Goal: Transaction & Acquisition: Purchase product/service

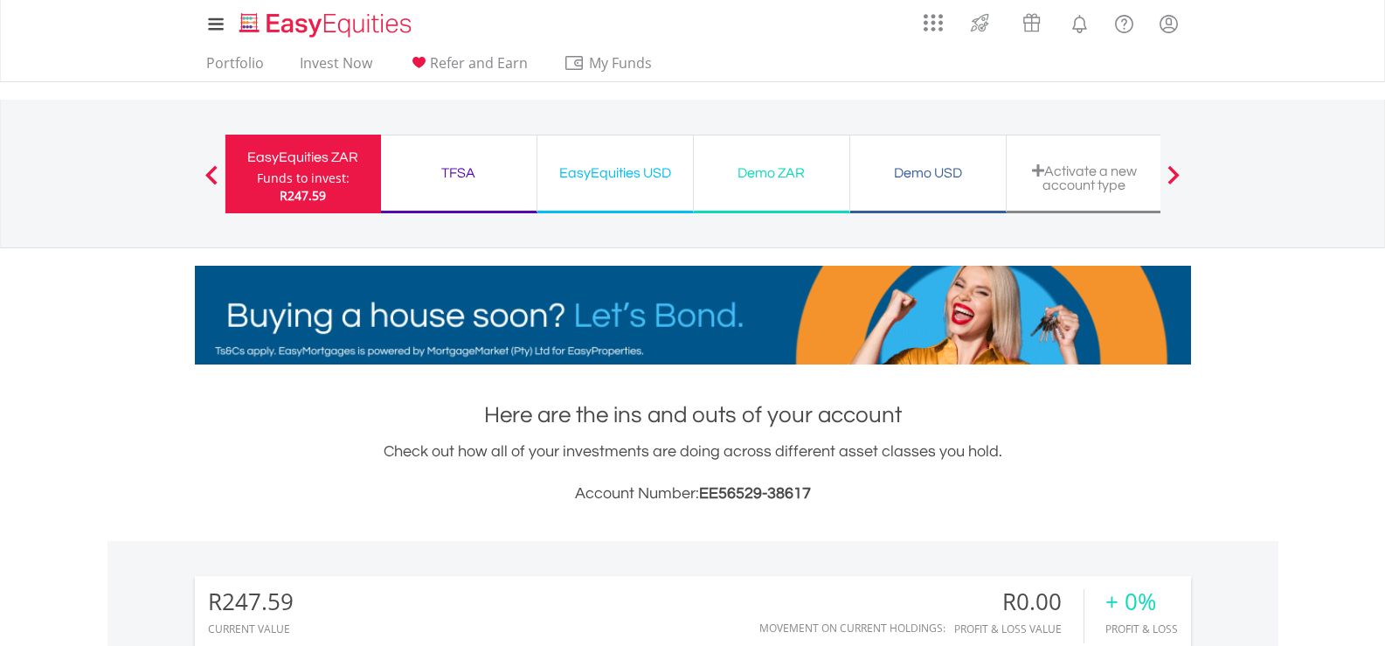
click at [461, 172] on div "TFSA" at bounding box center [458, 173] width 135 height 24
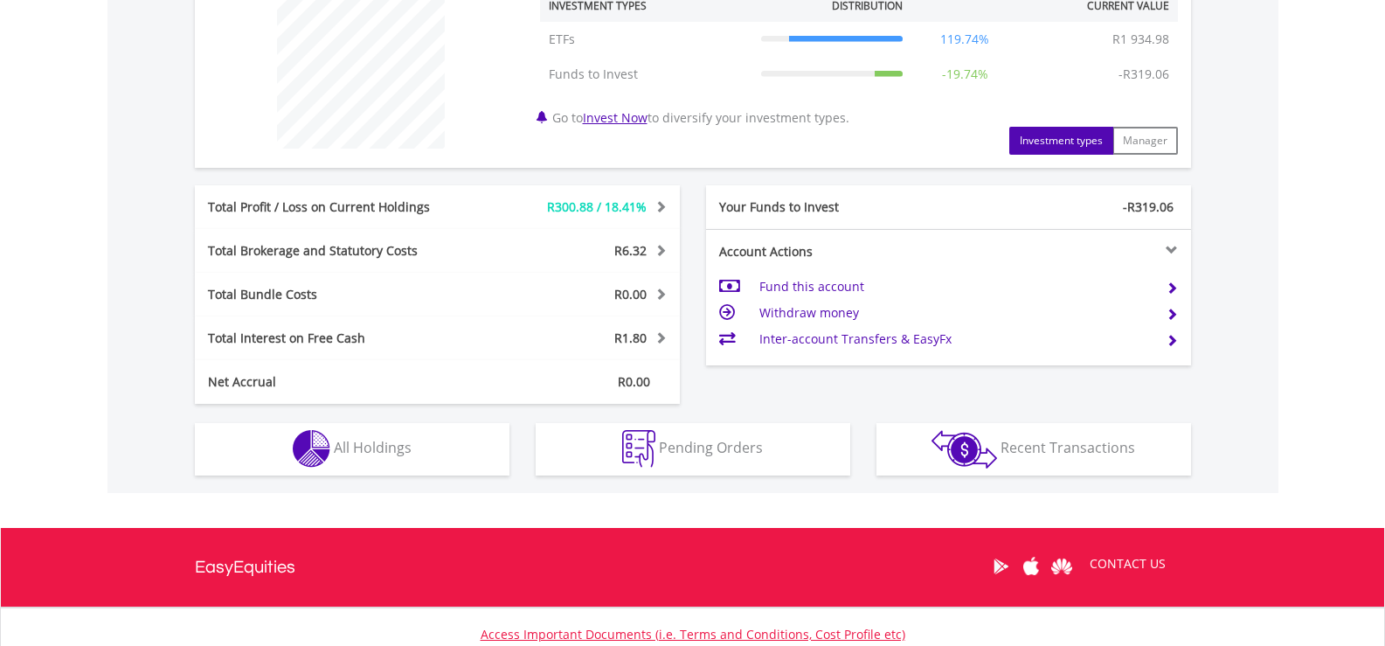
scroll to position [699, 0]
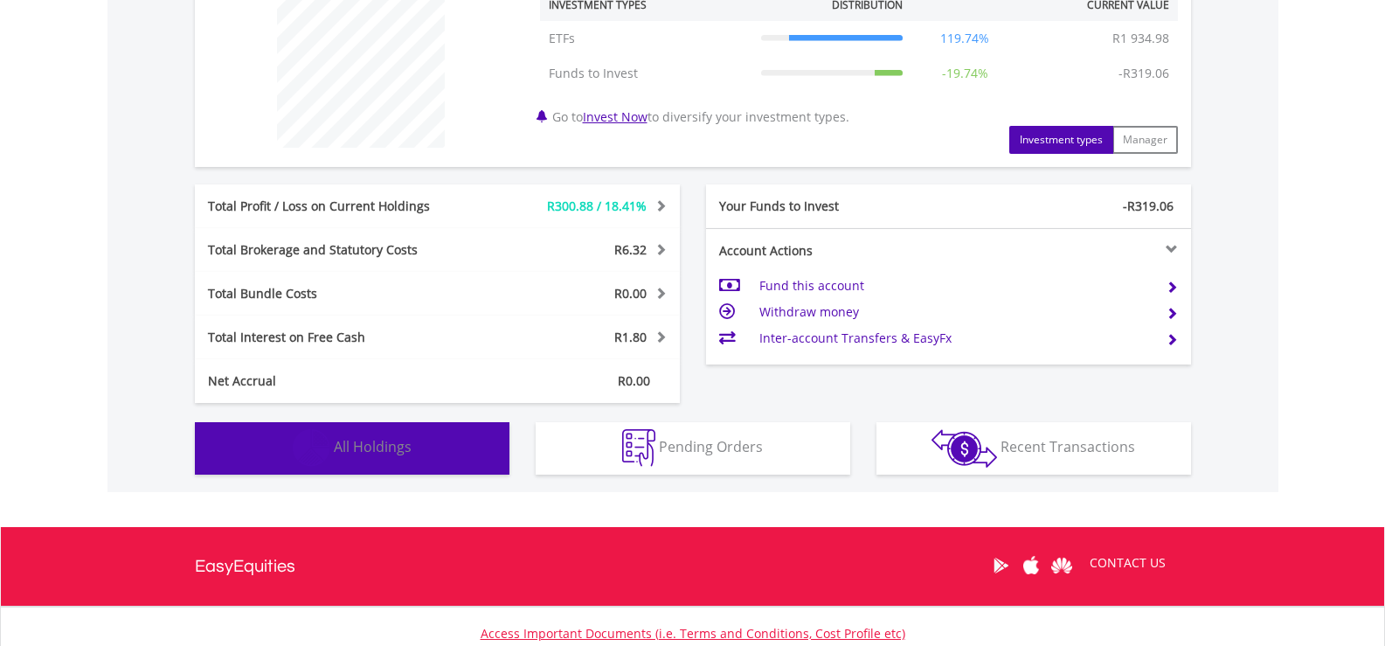
click at [394, 446] on span "All Holdings" at bounding box center [373, 446] width 78 height 19
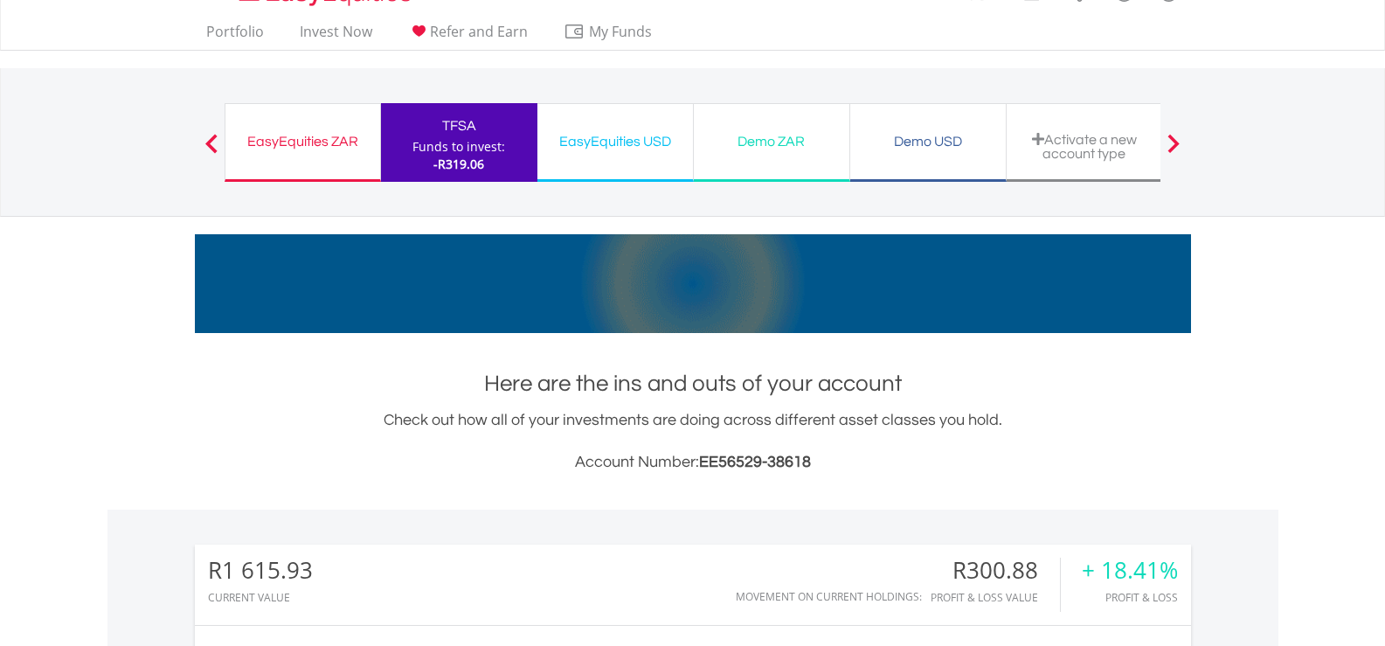
scroll to position [0, 0]
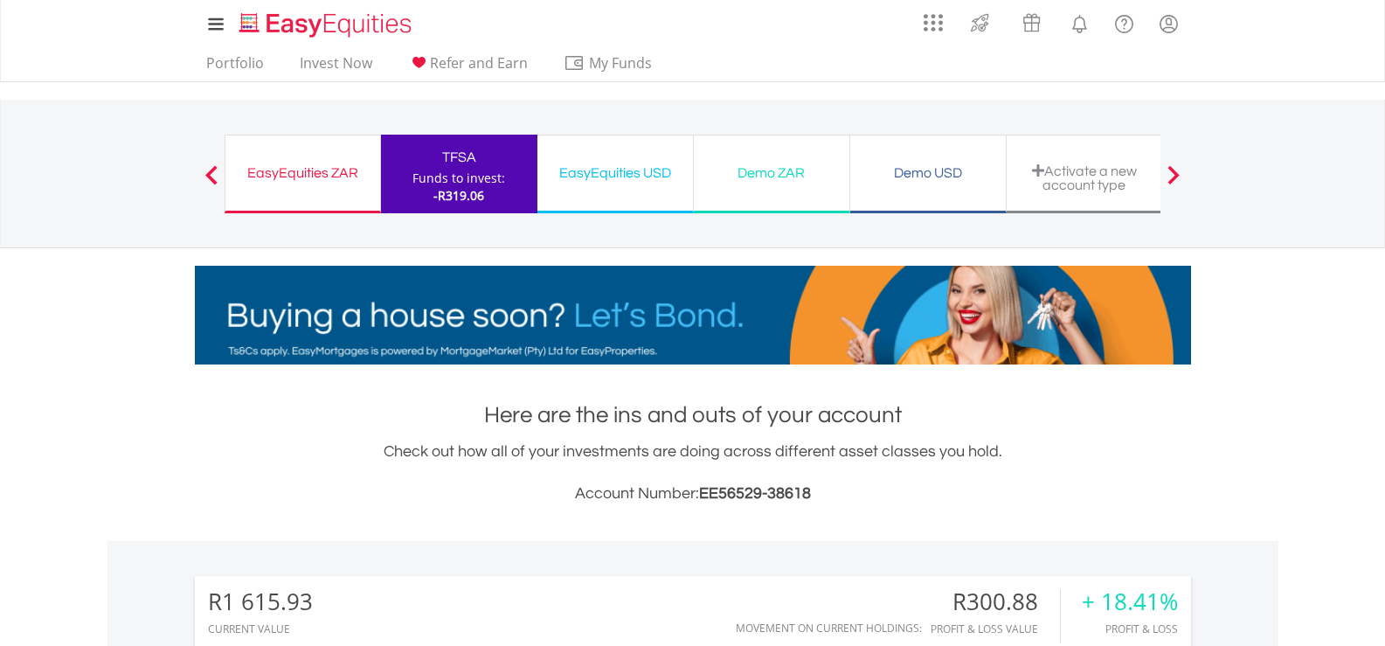
click at [637, 172] on div "EasyEquities USD" at bounding box center [615, 173] width 135 height 24
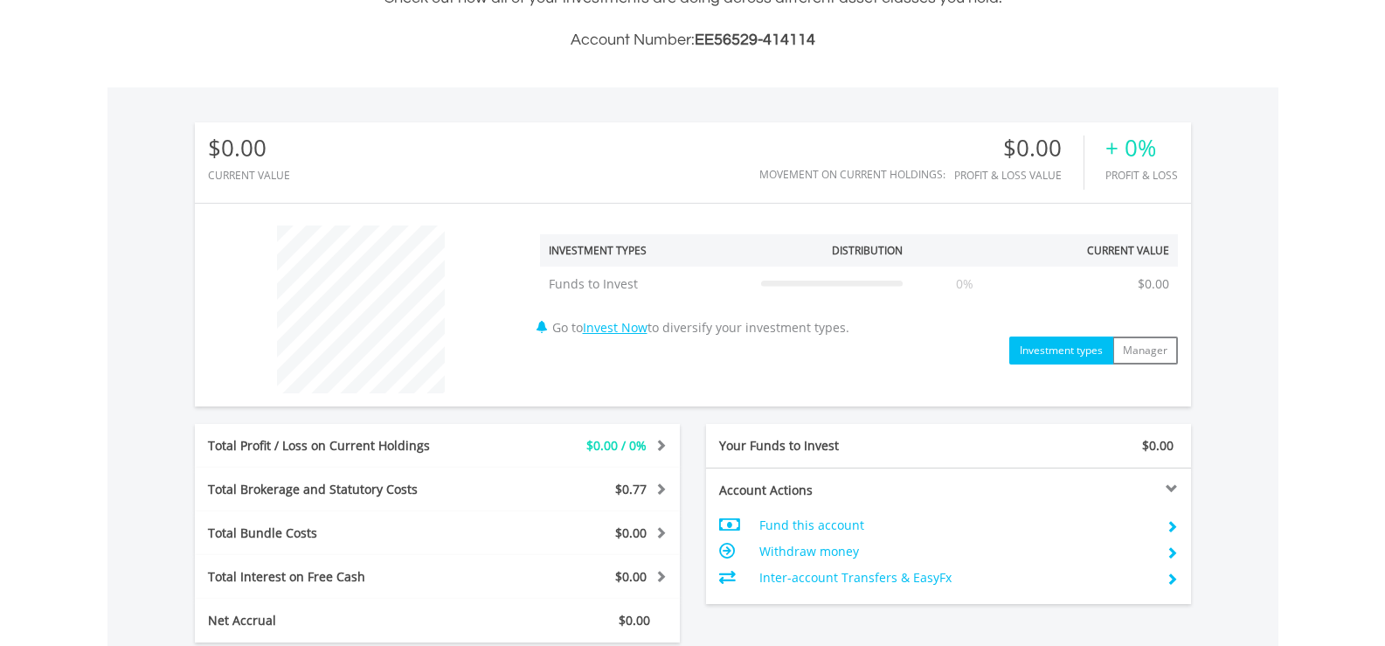
scroll to position [612, 0]
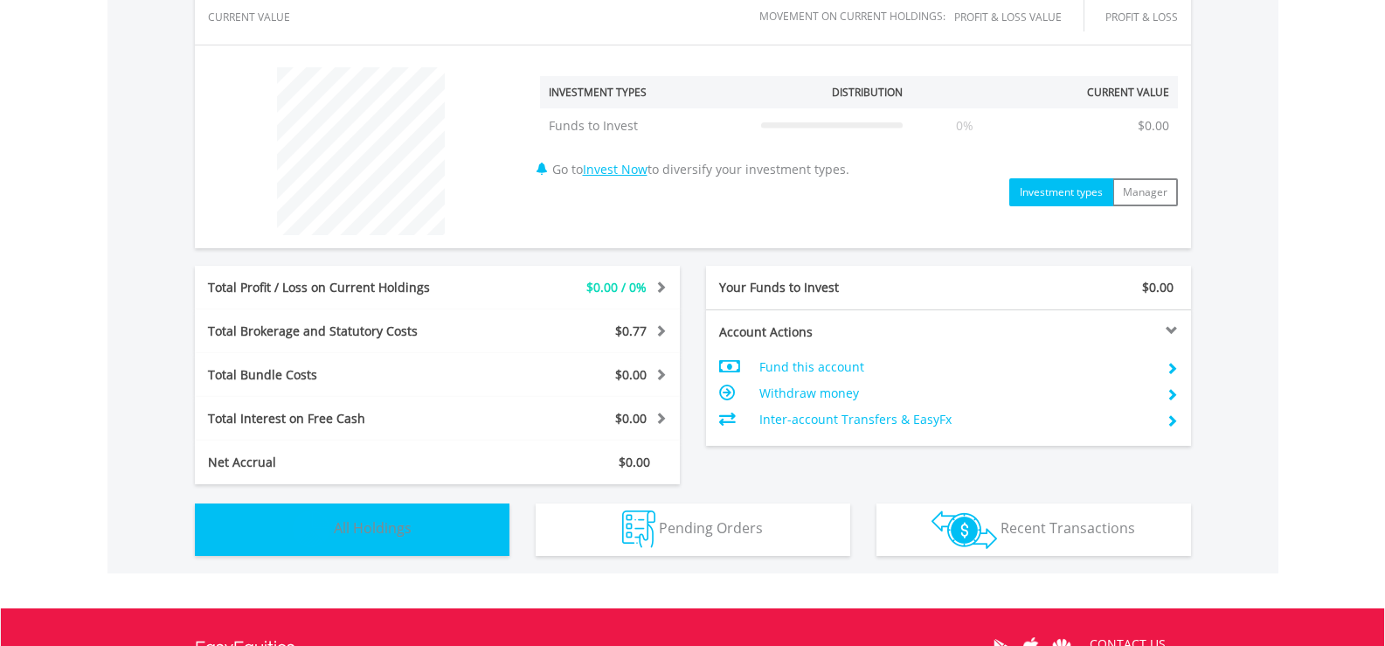
click at [364, 530] on span "All Holdings" at bounding box center [373, 527] width 78 height 19
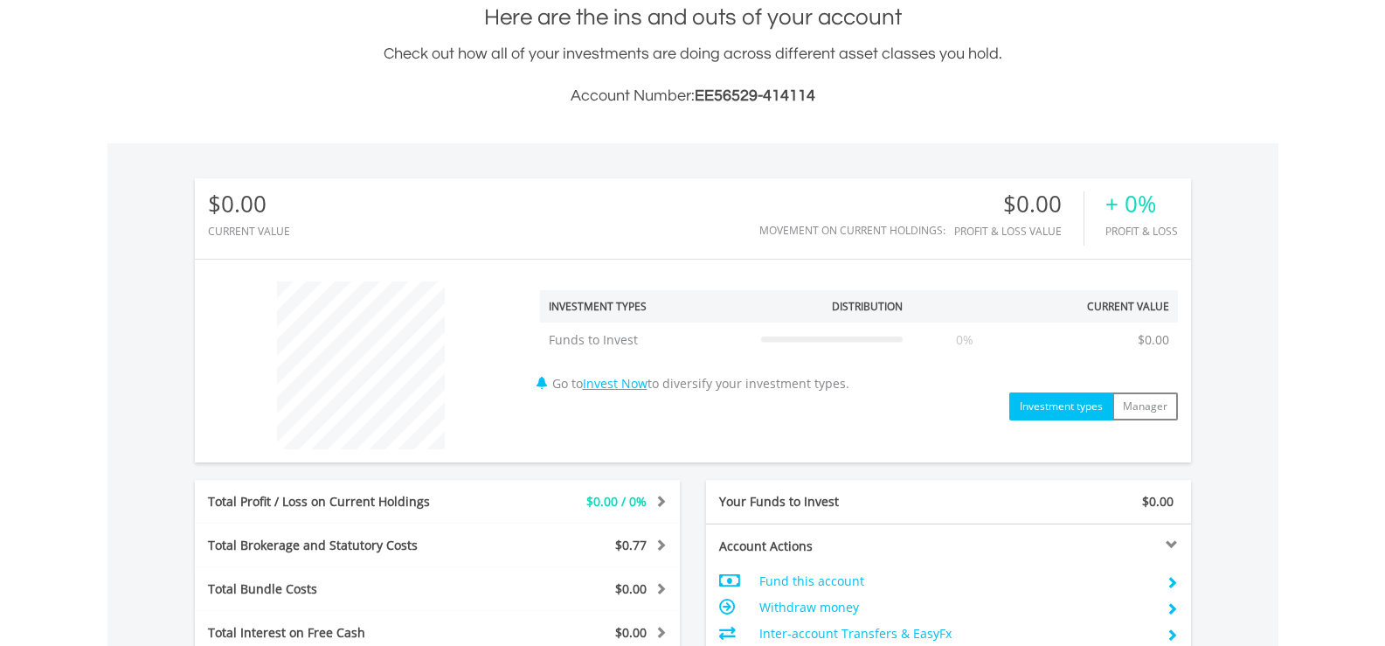
scroll to position [0, 0]
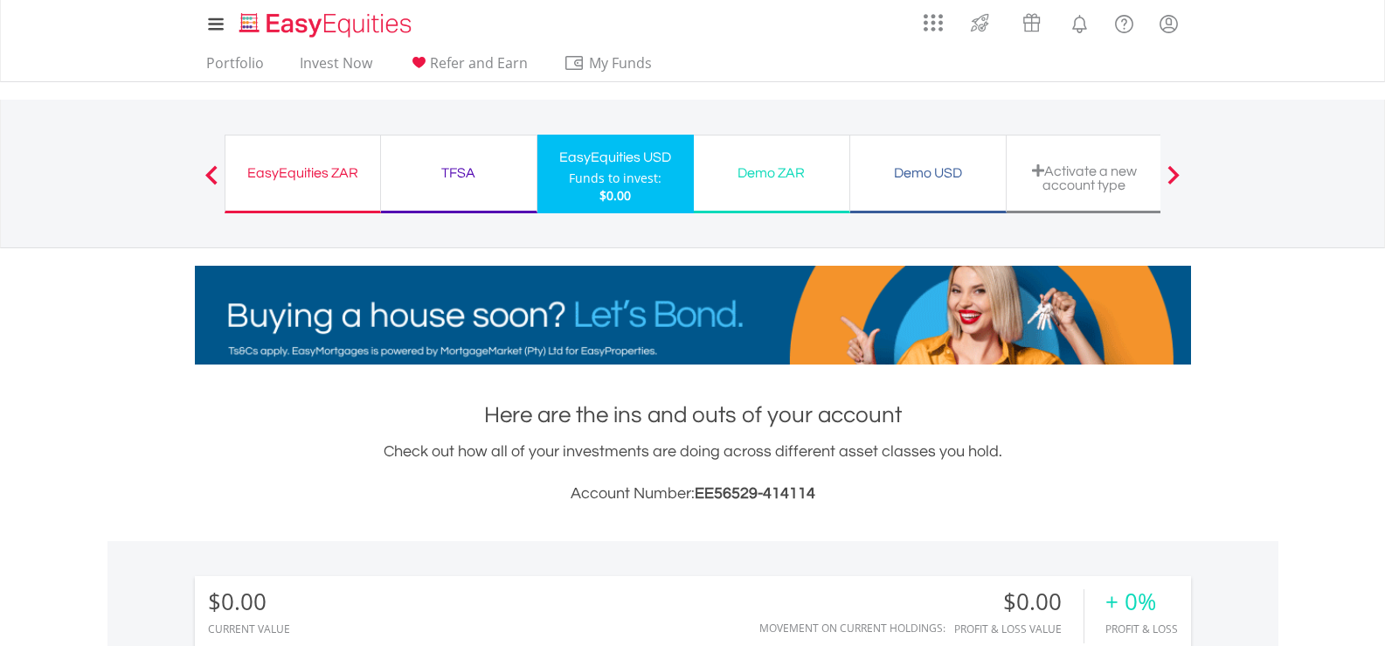
click at [454, 164] on div "TFSA" at bounding box center [458, 173] width 135 height 24
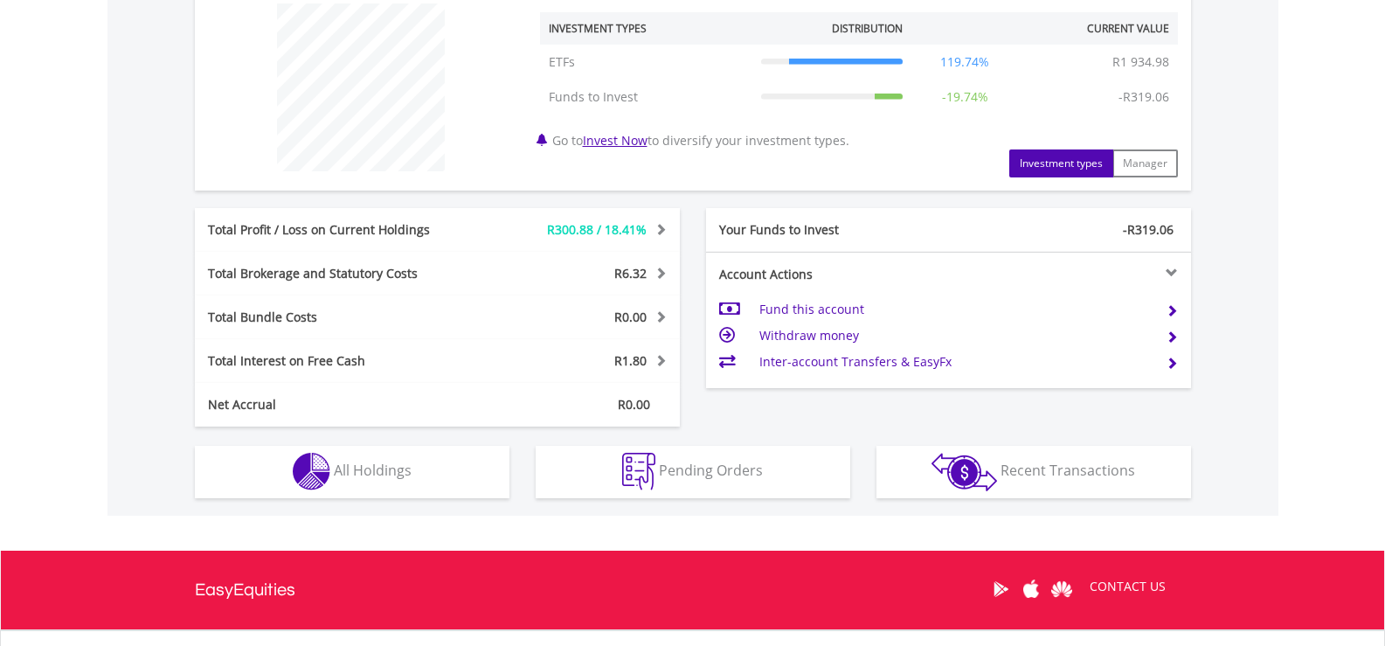
scroll to position [612, 0]
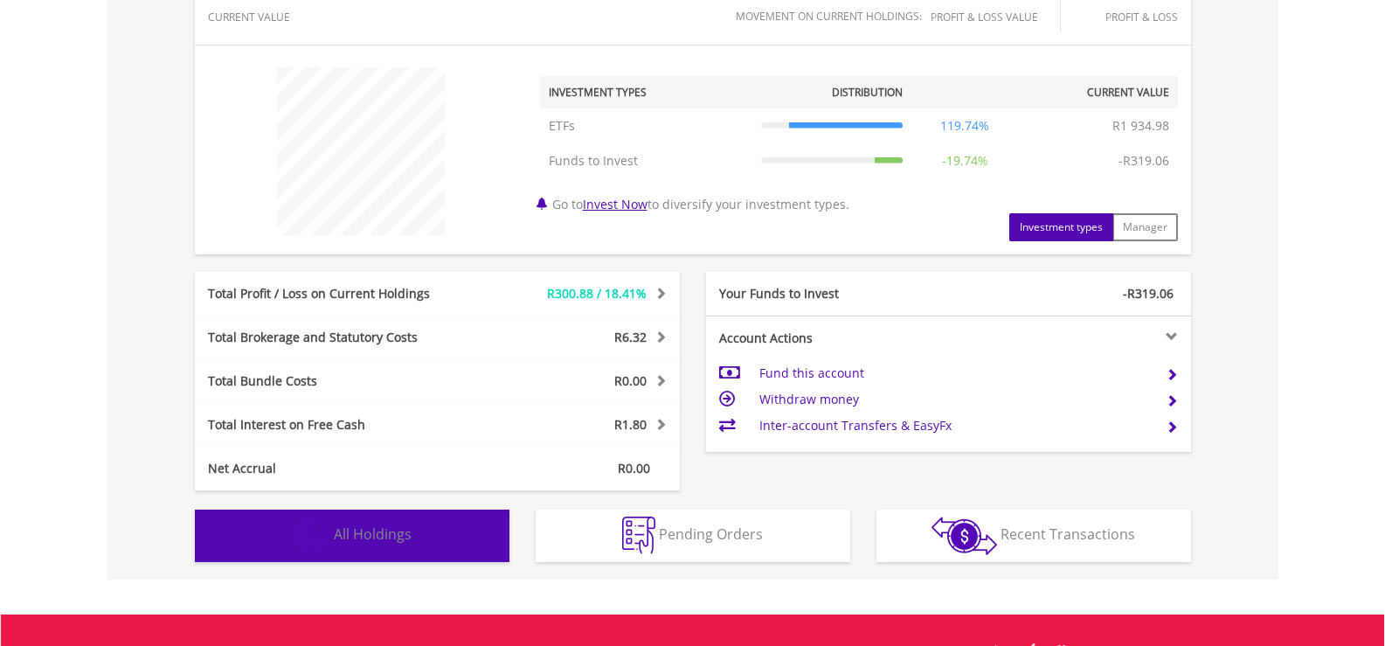
click at [397, 522] on button "Holdings All Holdings" at bounding box center [352, 535] width 315 height 52
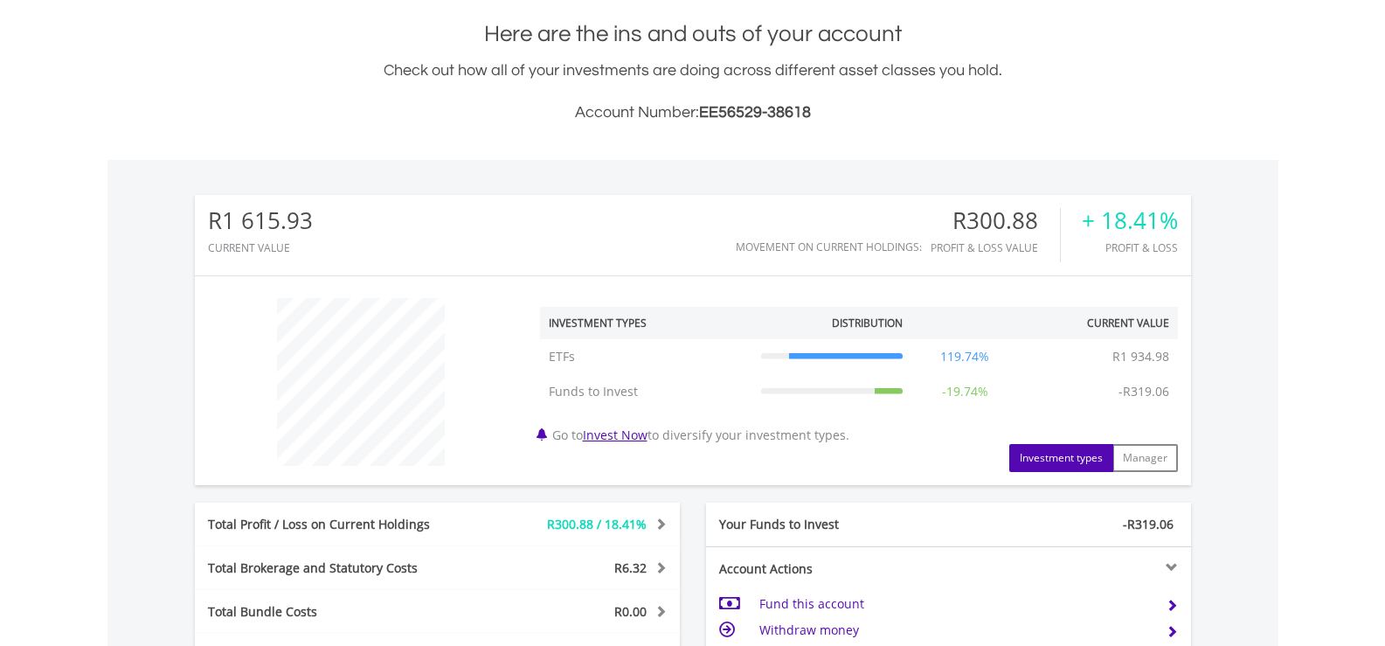
scroll to position [992, 0]
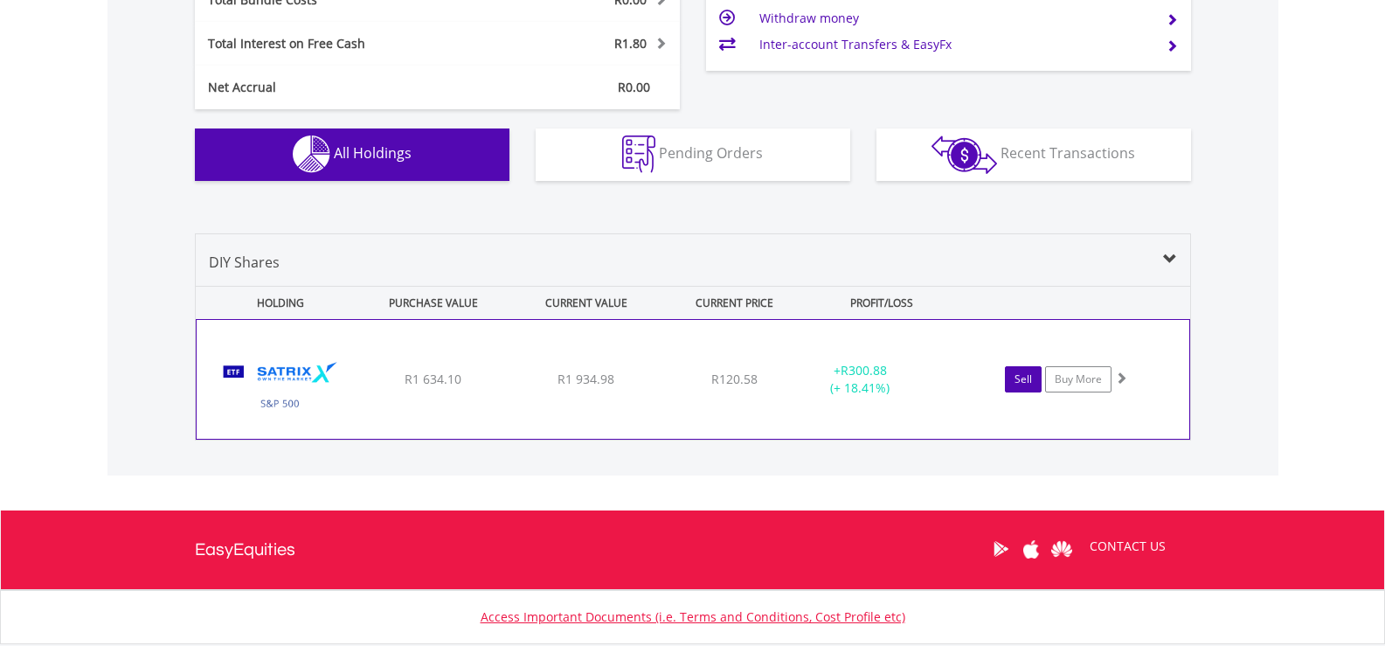
click at [1020, 377] on link "Sell" at bounding box center [1023, 379] width 37 height 26
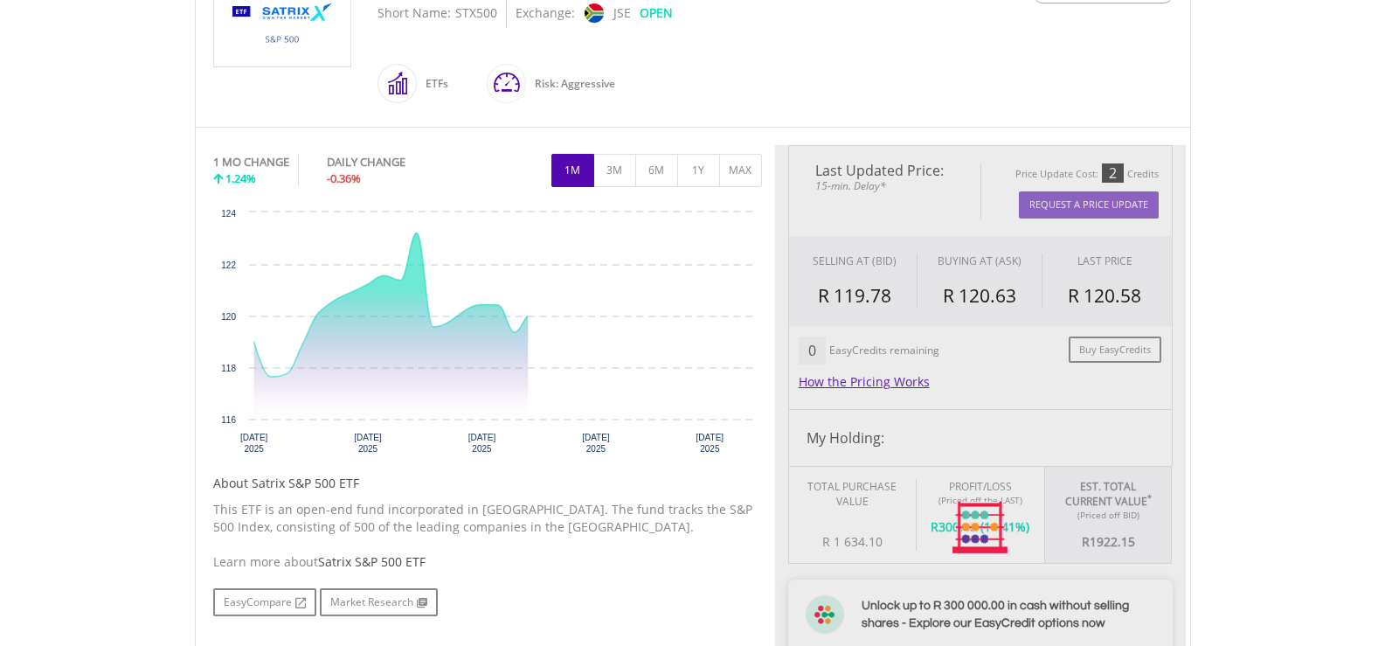
scroll to position [437, 0]
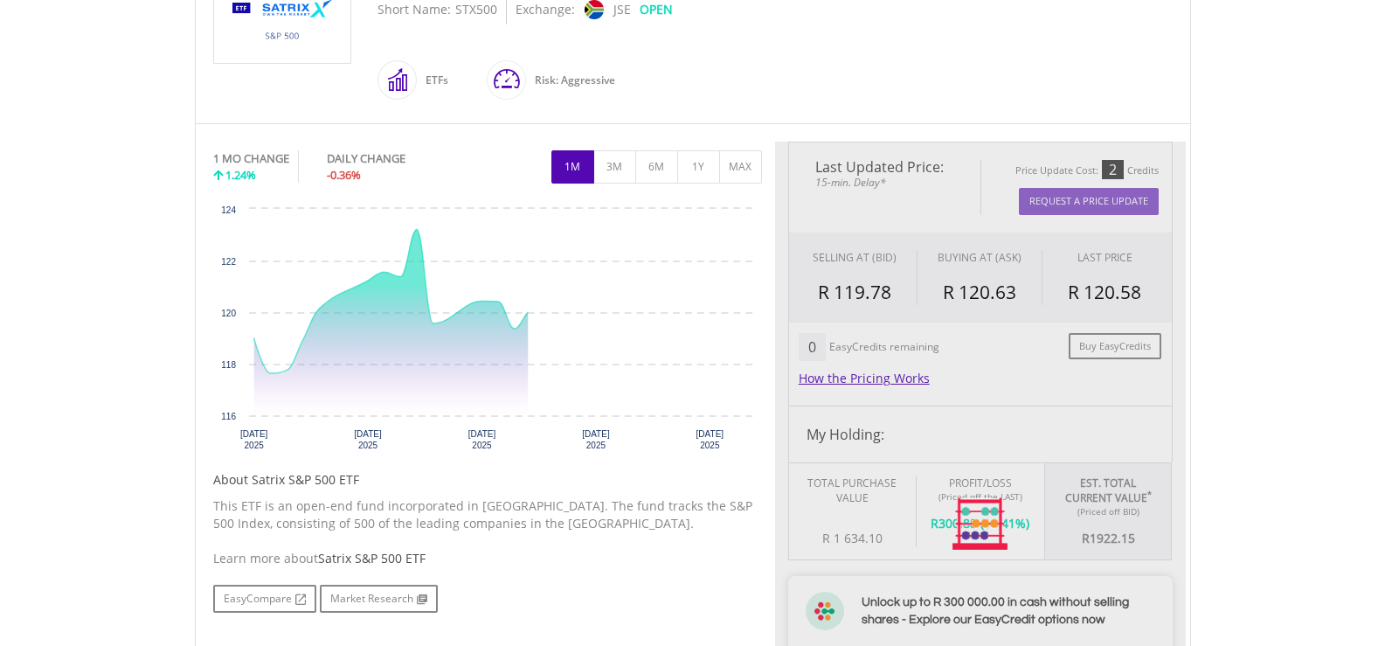
type input "*******"
type input "******"
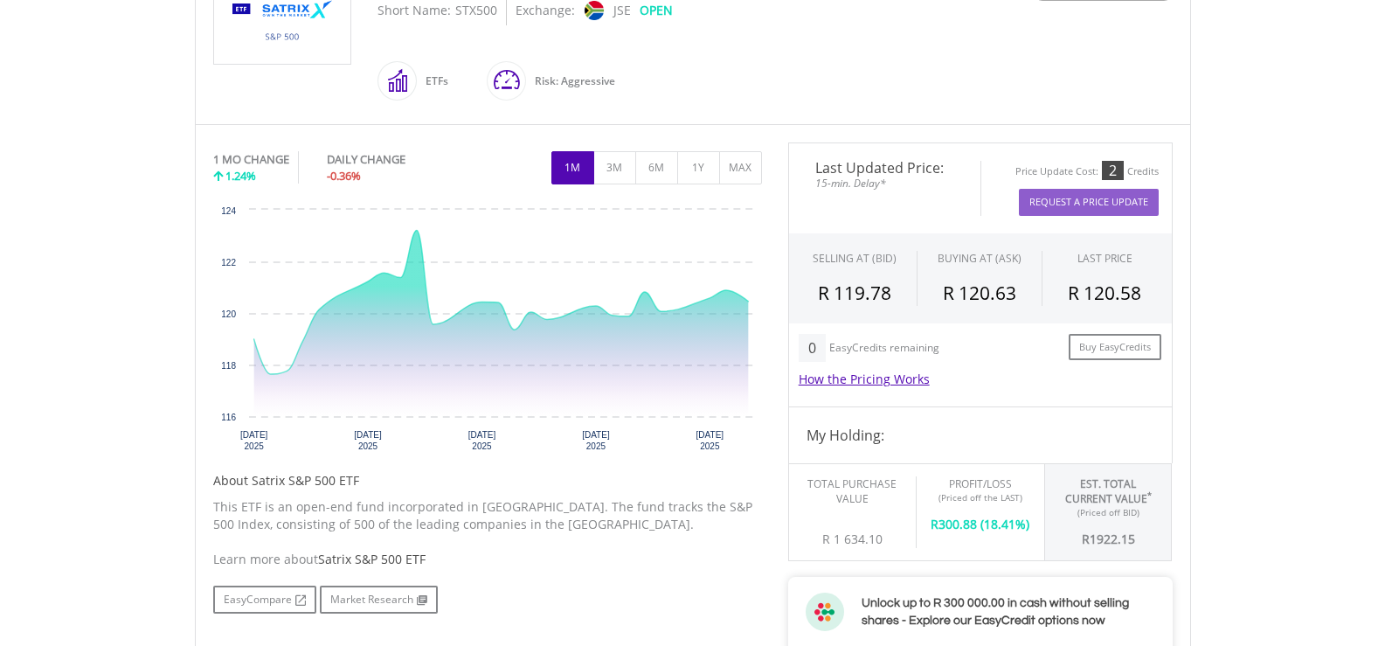
scroll to position [0, 0]
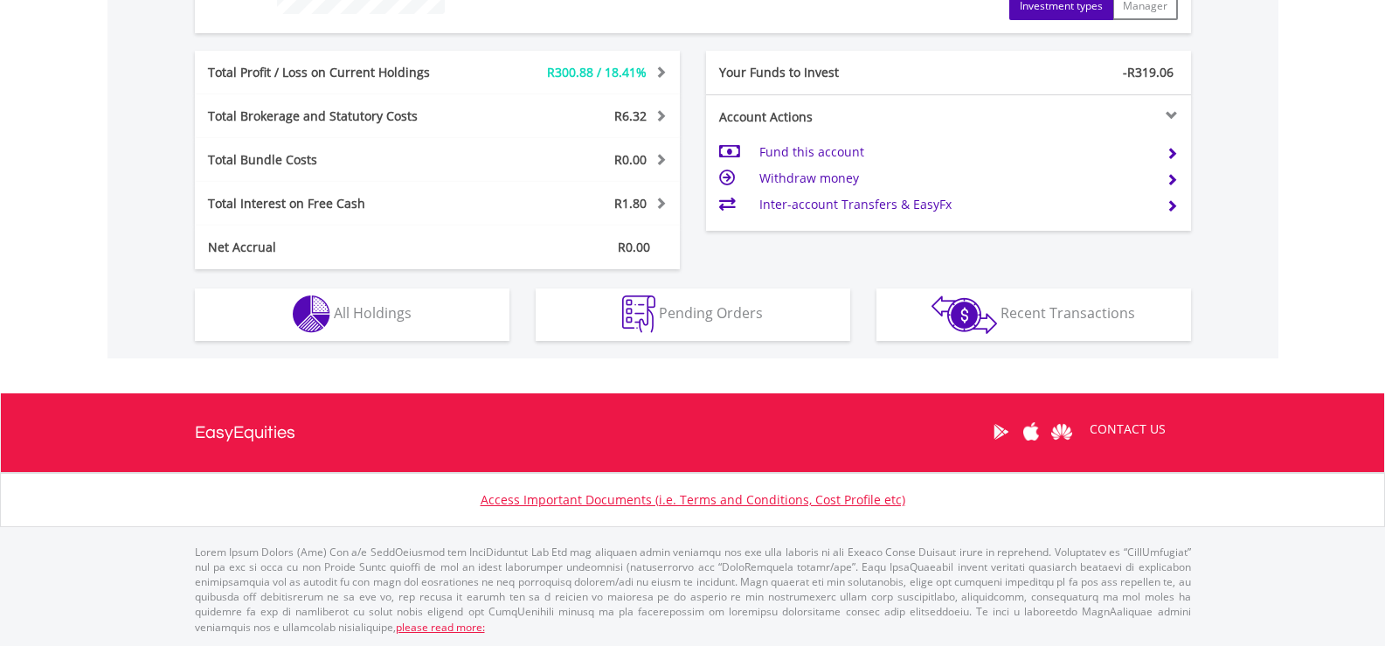
scroll to position [168, 332]
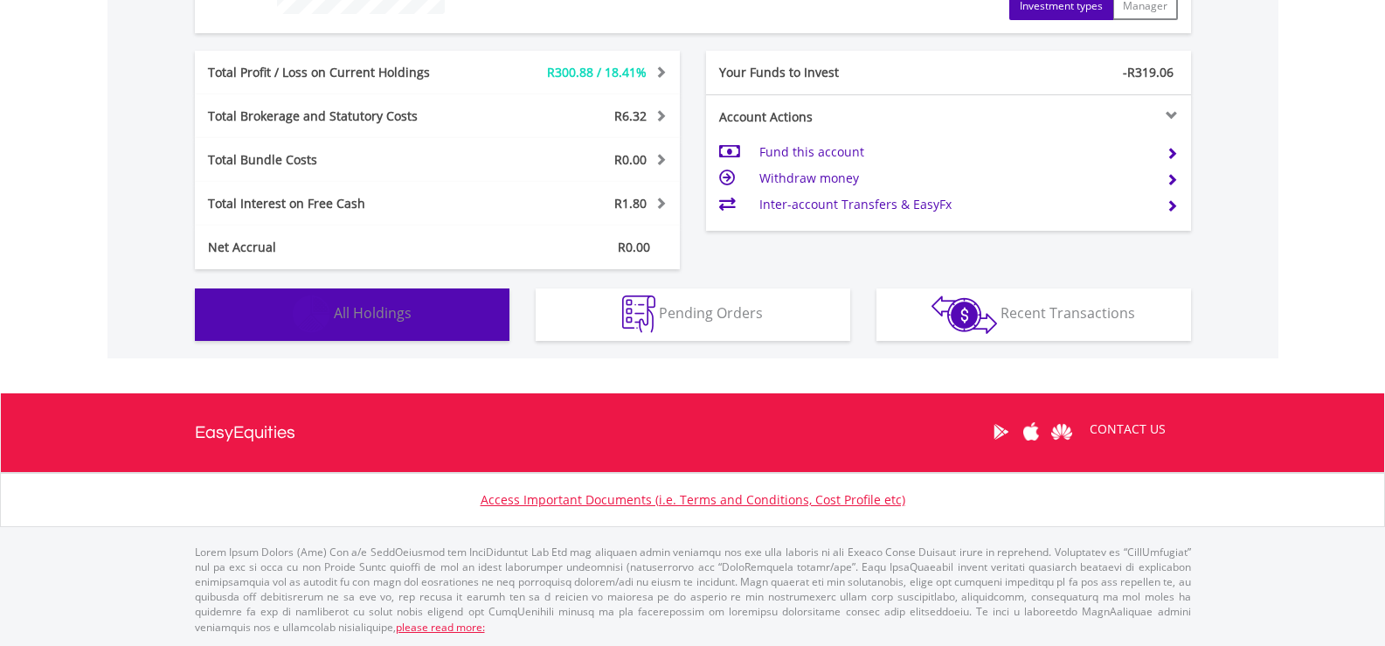
click at [373, 313] on span "All Holdings" at bounding box center [373, 312] width 78 height 19
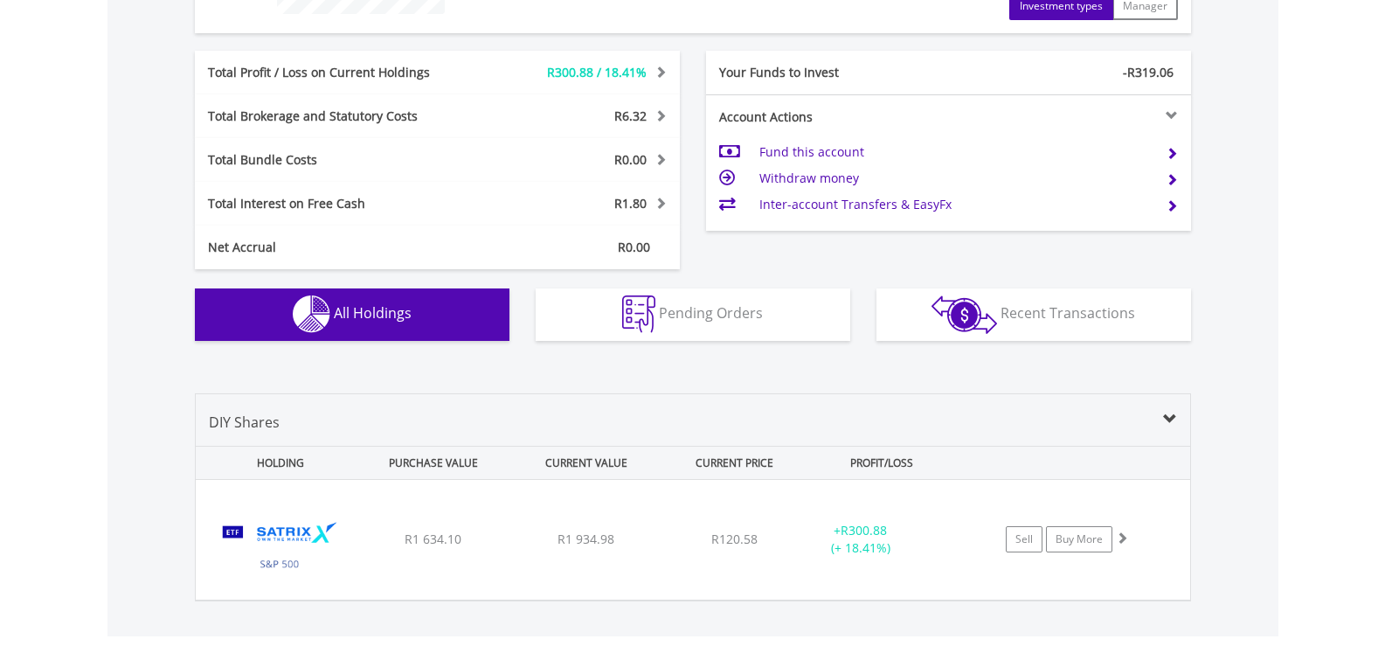
scroll to position [1080, 0]
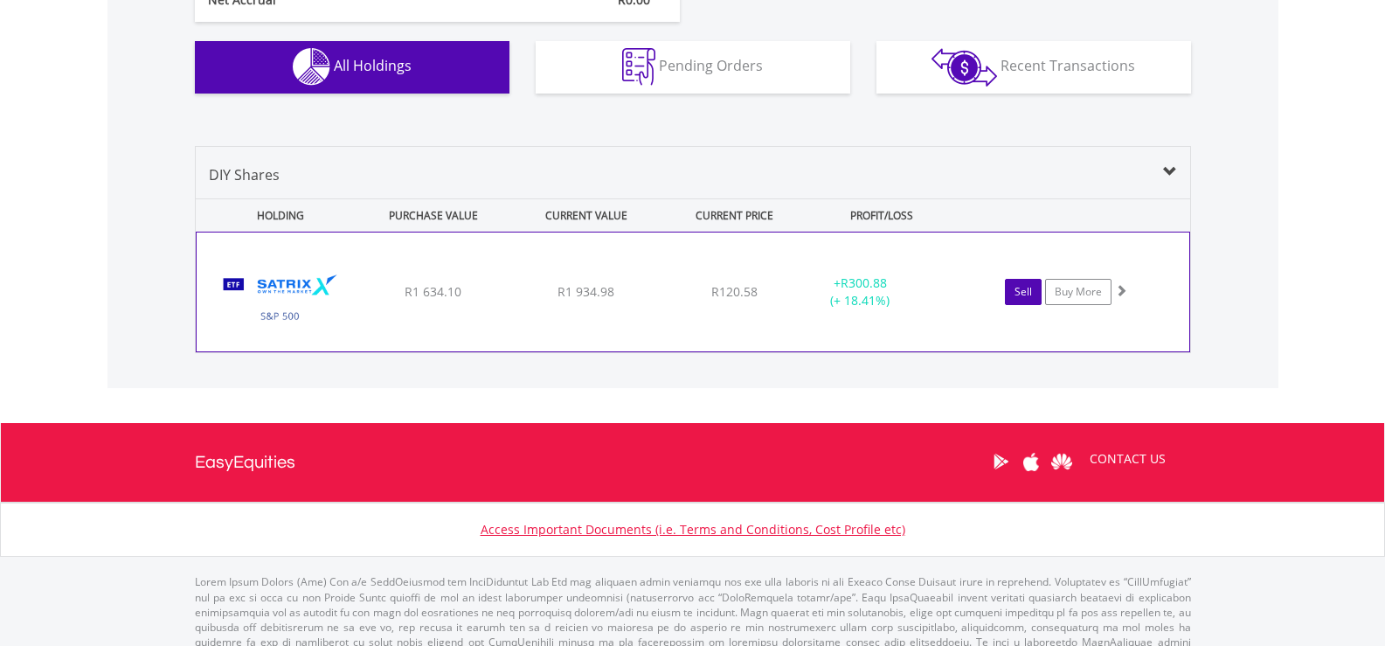
click at [1020, 289] on link "Sell" at bounding box center [1023, 292] width 37 height 26
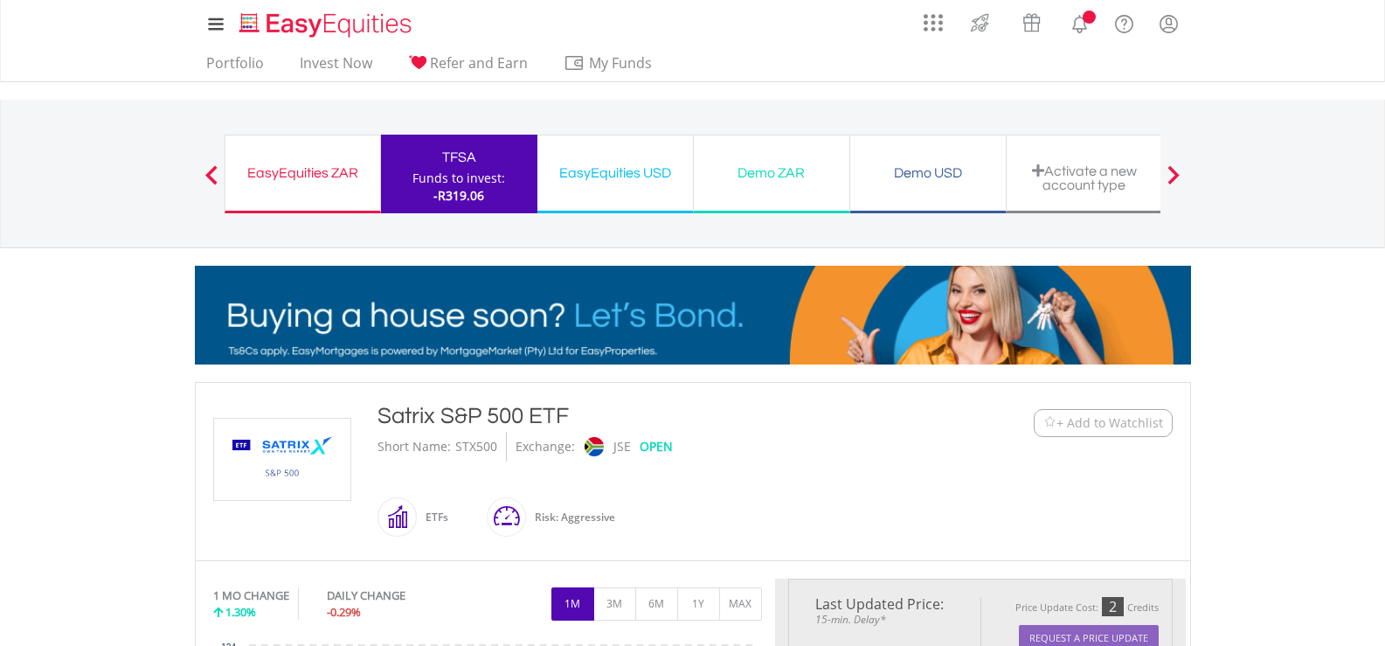
scroll to position [349, 0]
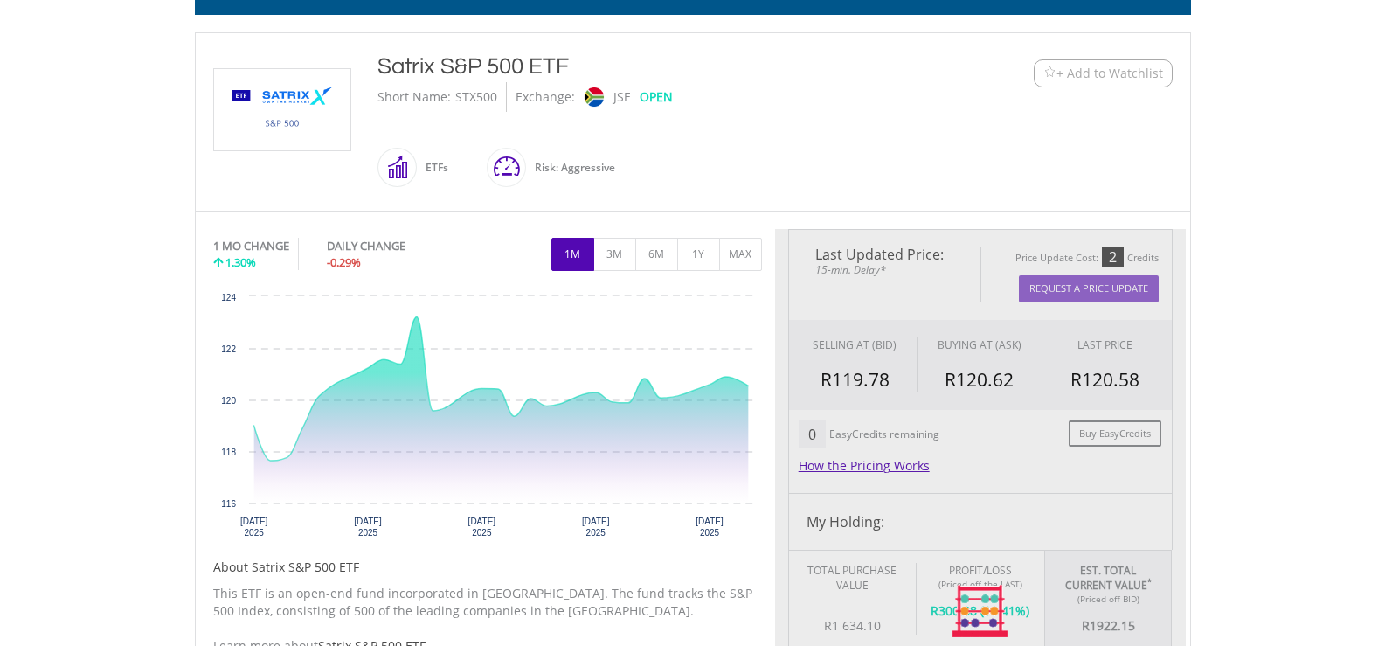
type input "*******"
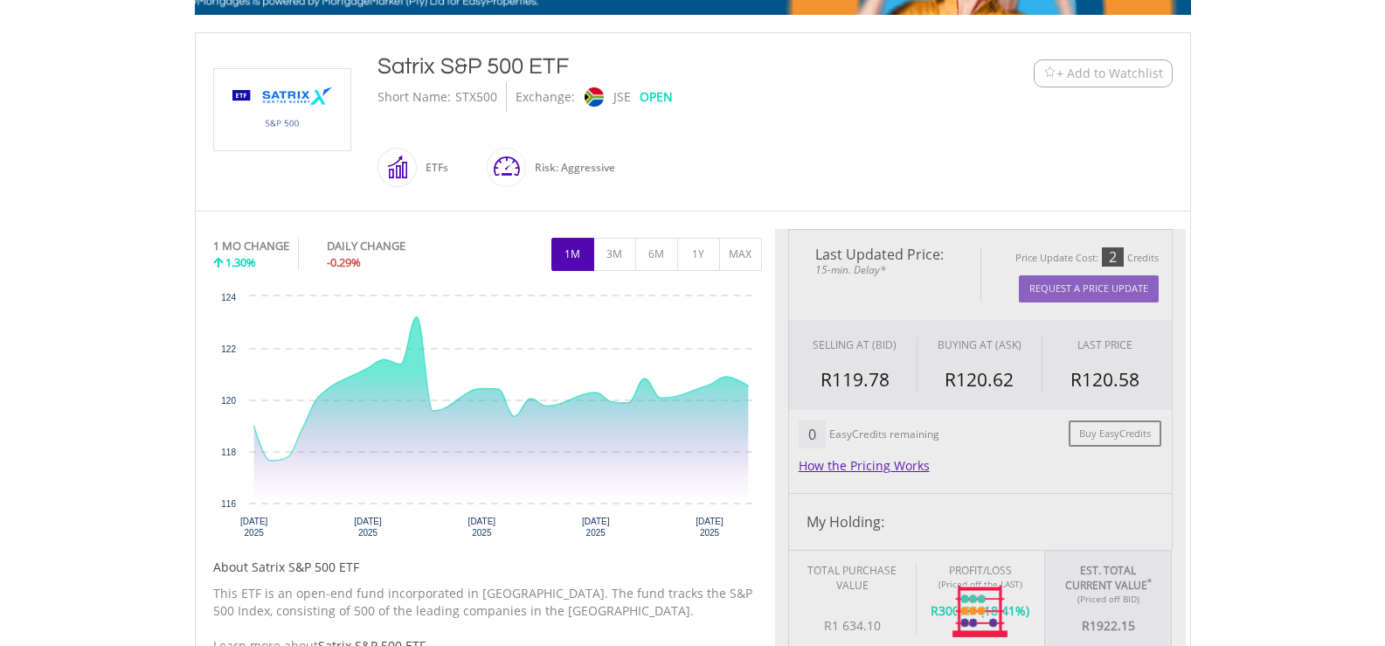
type input "******"
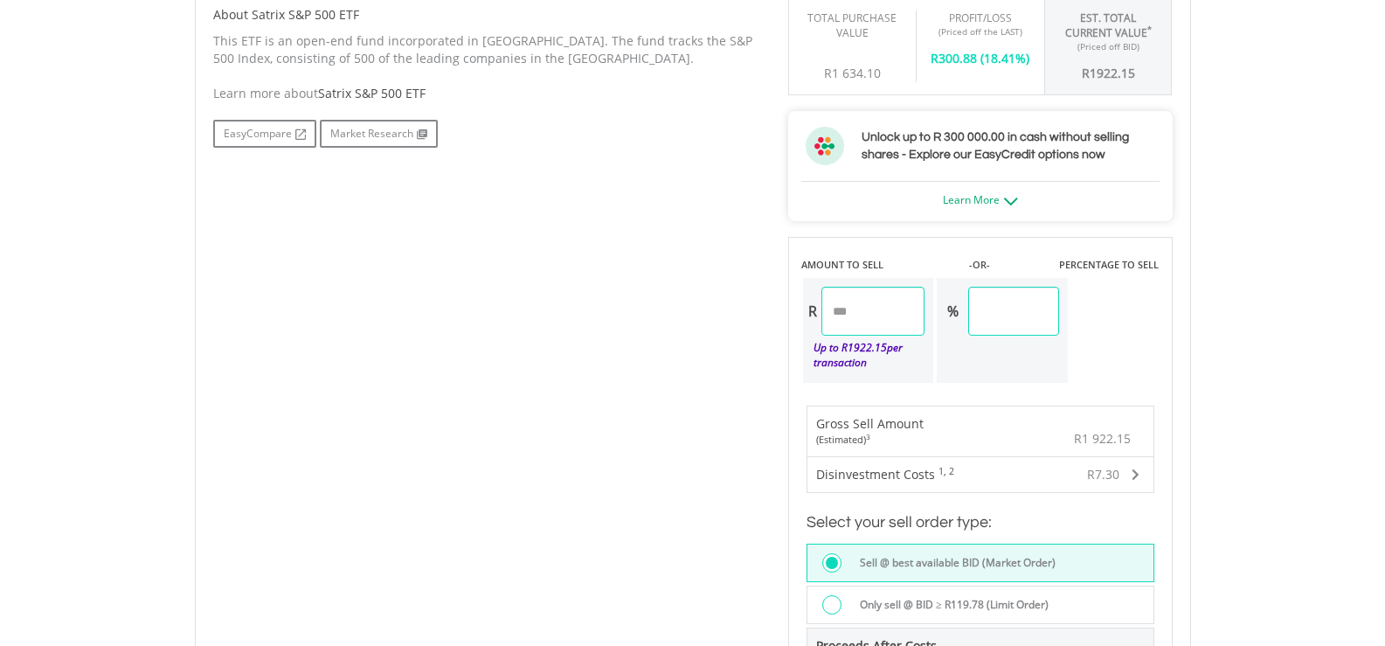
scroll to position [1048, 0]
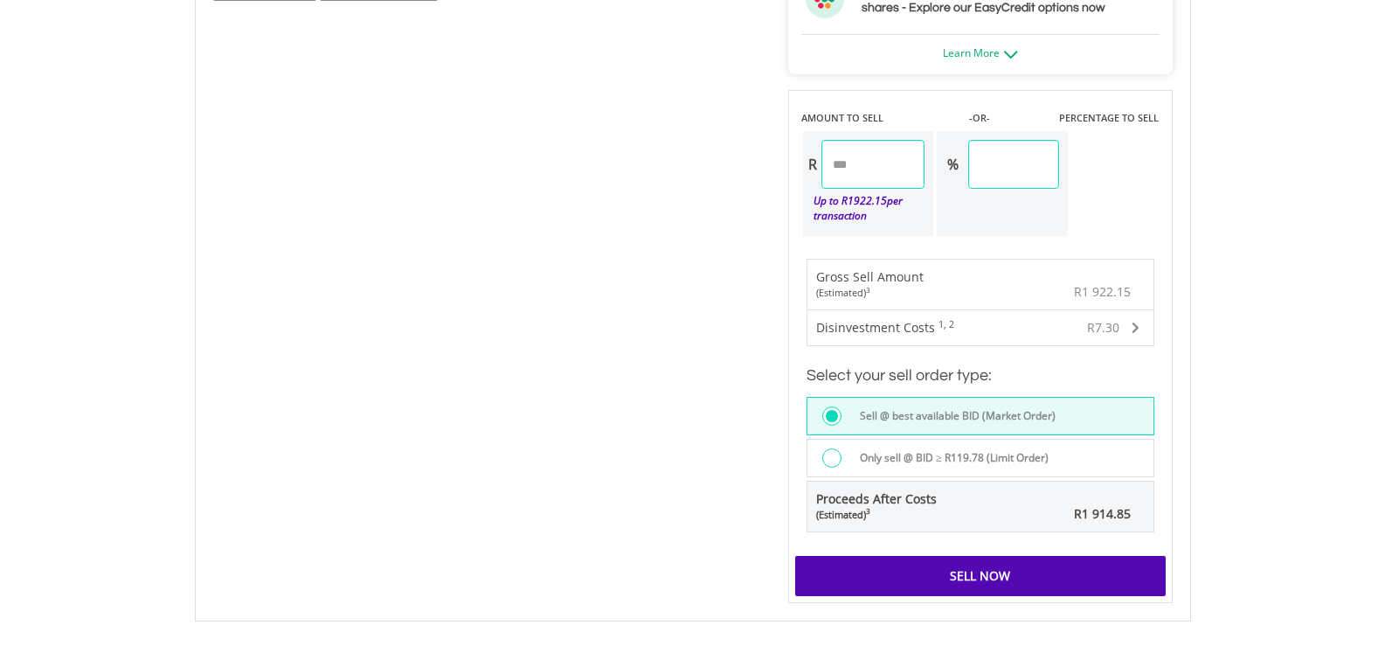
click at [834, 456] on div at bounding box center [831, 457] width 19 height 19
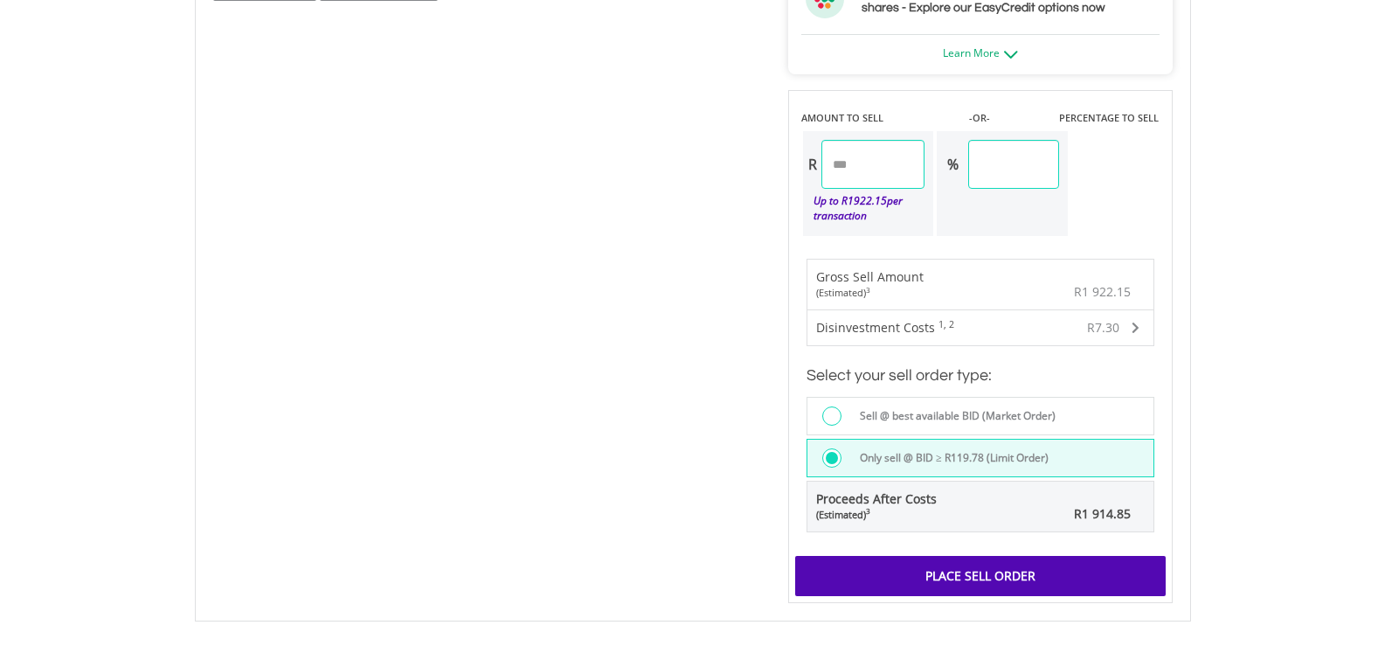
click at [1001, 579] on div "Place Sell Order" at bounding box center [980, 576] width 370 height 40
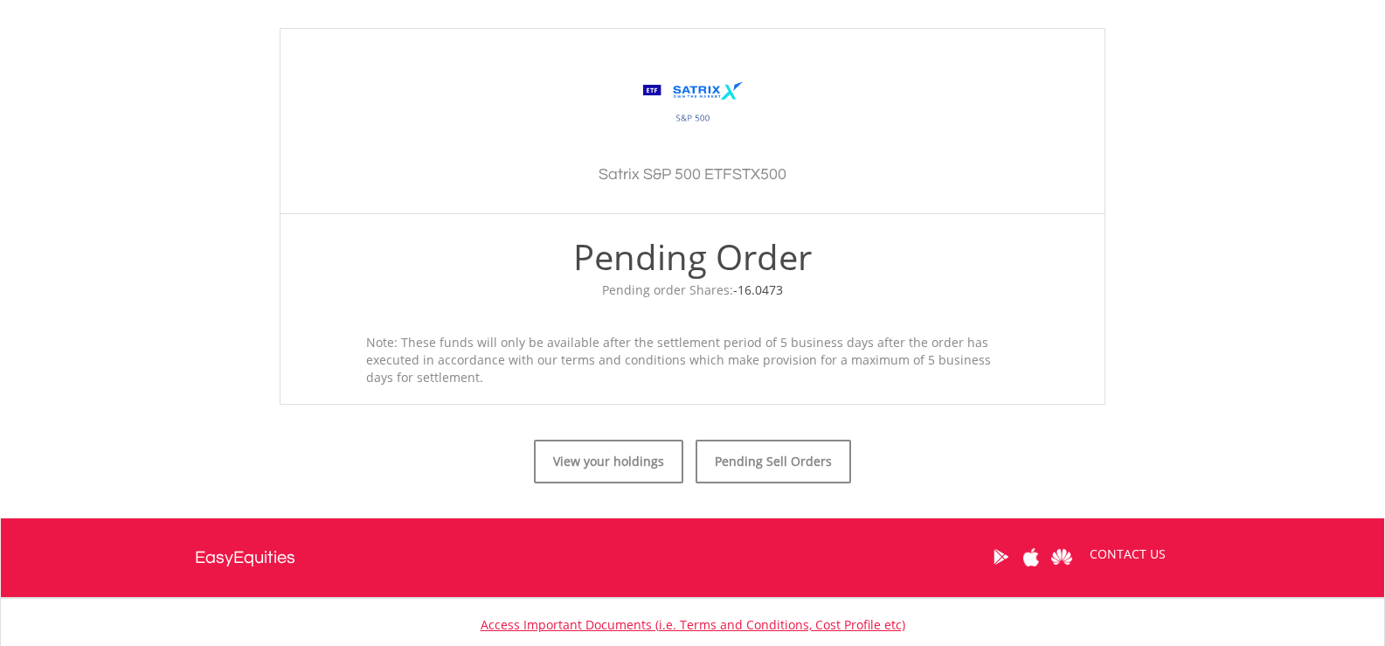
scroll to position [524, 0]
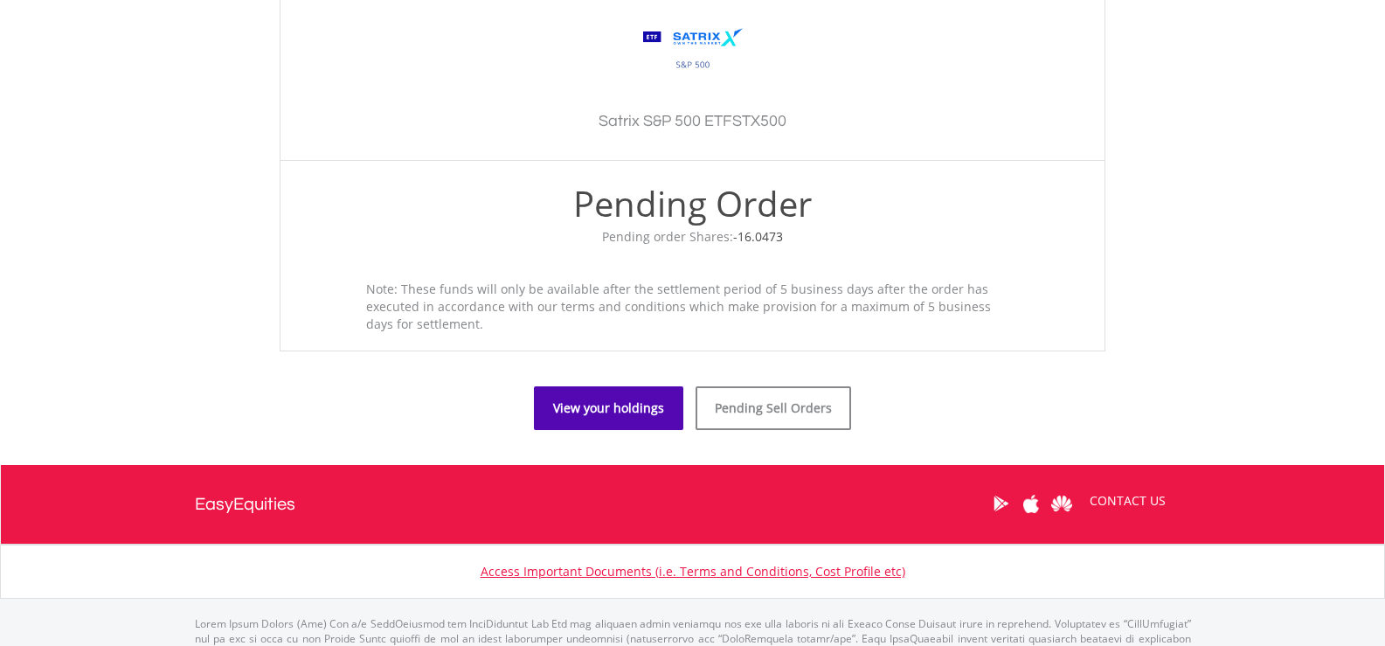
click at [601, 407] on link "View your holdings" at bounding box center [608, 408] width 149 height 44
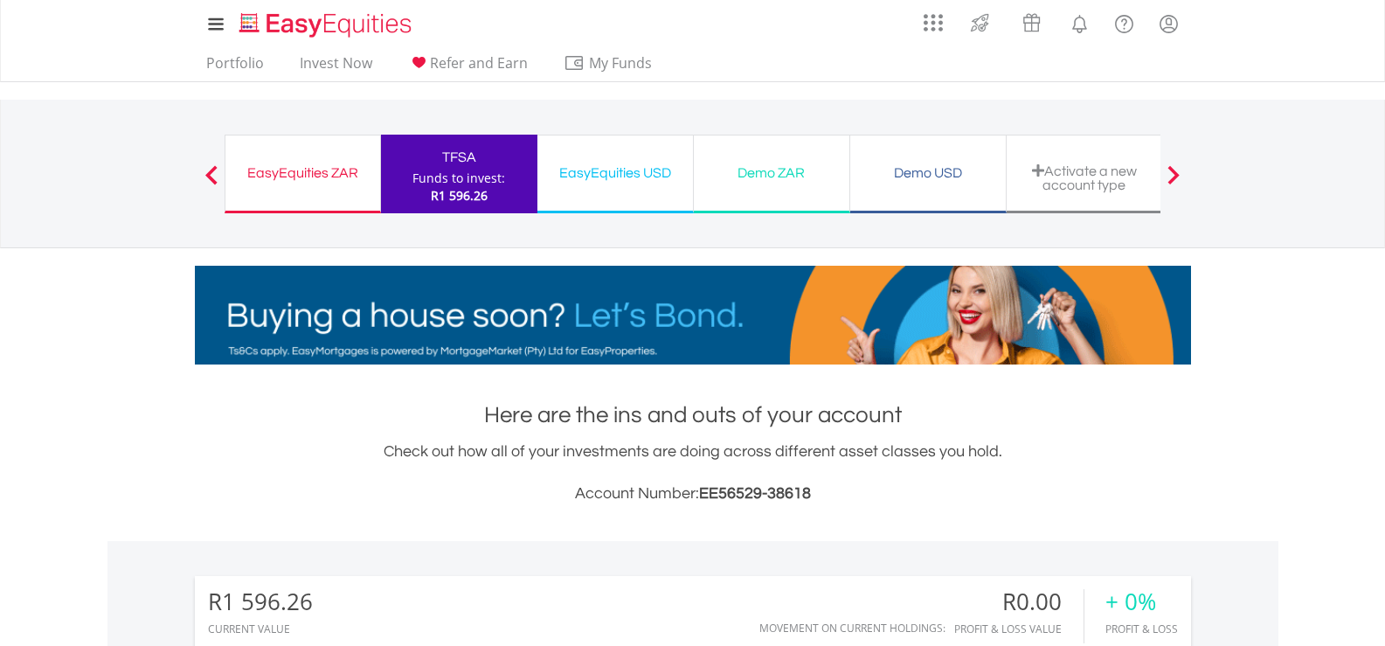
scroll to position [168, 332]
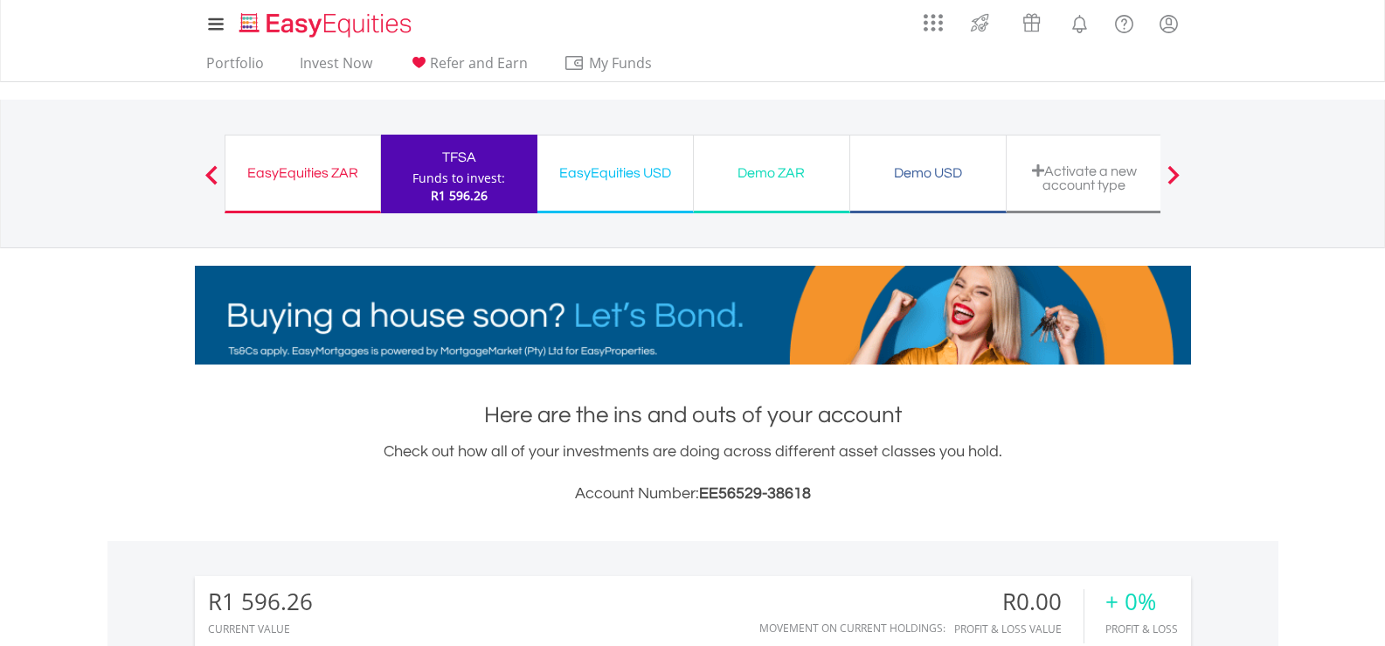
drag, startPoint x: 45, startPoint y: 208, endPoint x: 86, endPoint y: 38, distance: 174.4
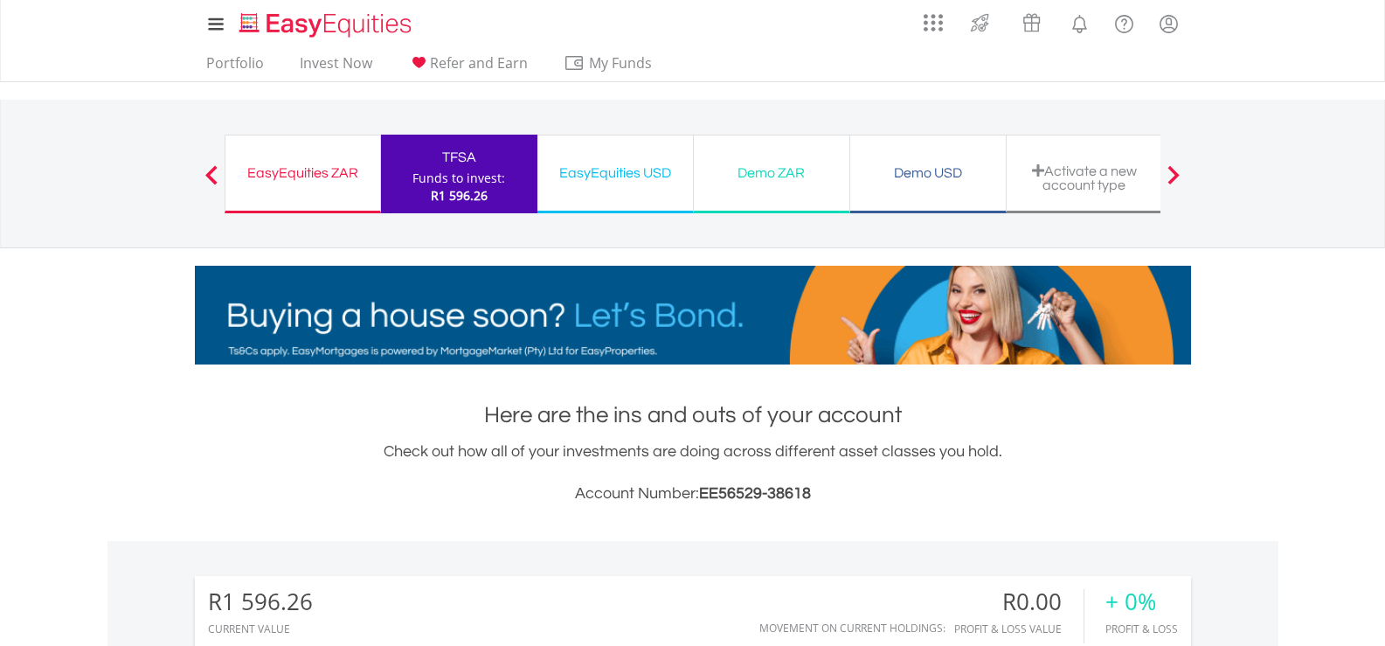
click at [45, 206] on nav "EasyEquities ZAR Funds to invest: R1 596.26 TFSA Funds to invest: R1 596.26 Eas…" at bounding box center [692, 174] width 1385 height 149
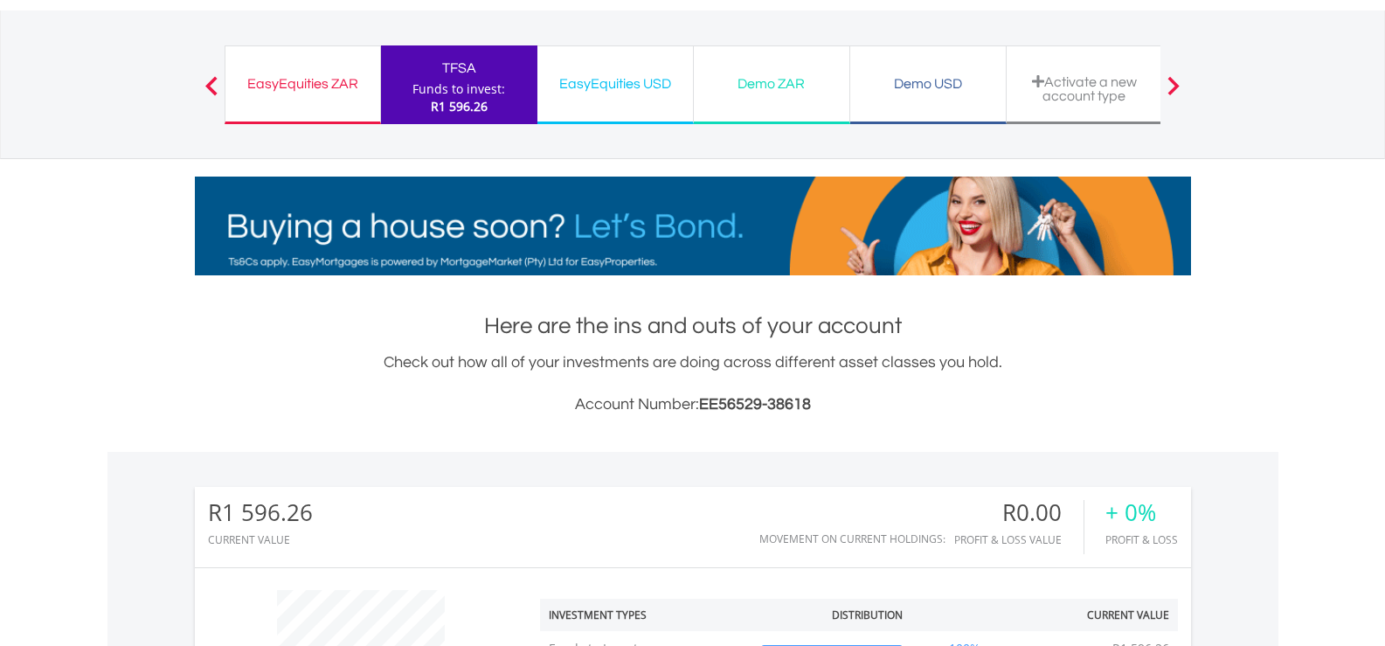
scroll to position [0, 0]
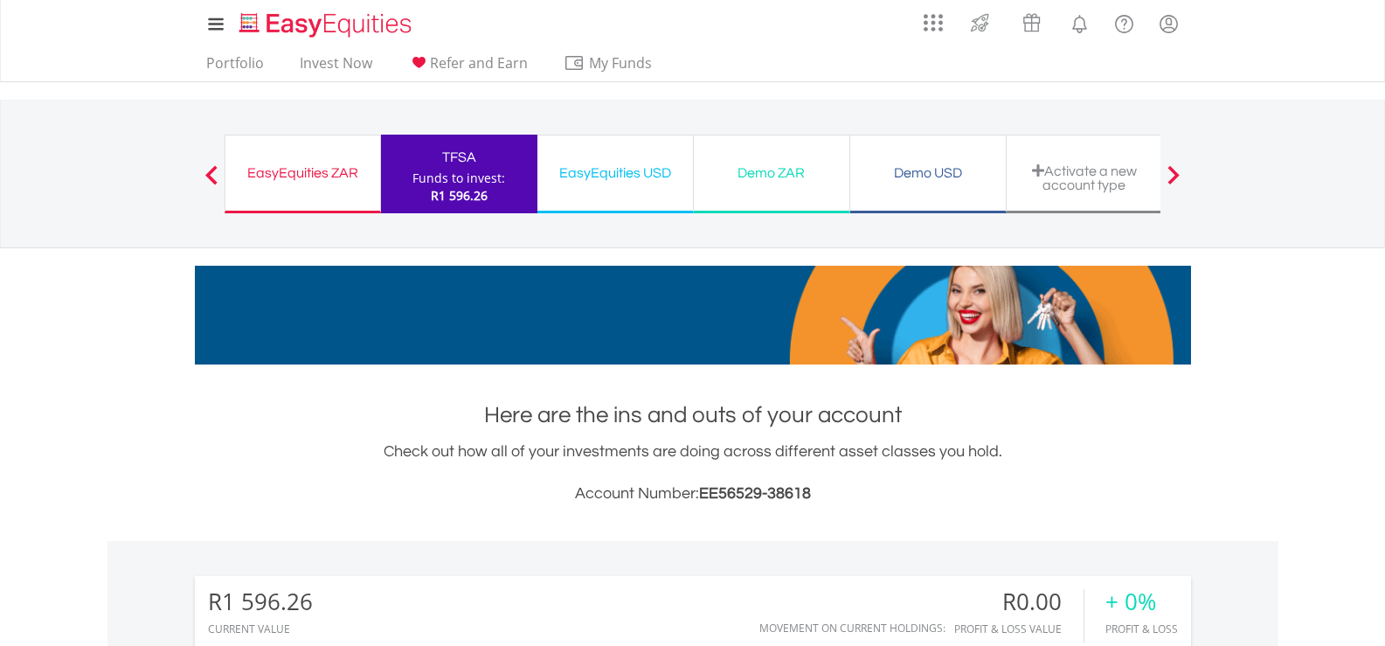
click at [293, 167] on div "EasyEquities ZAR" at bounding box center [303, 173] width 134 height 24
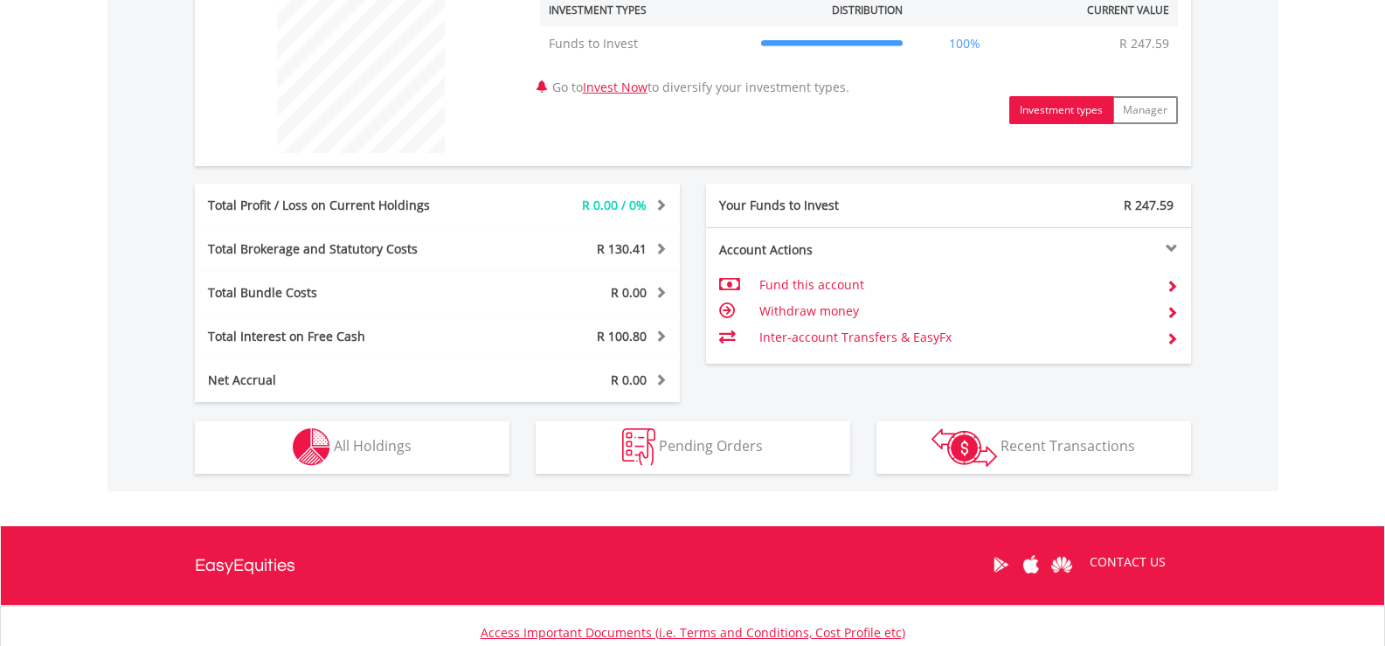
scroll to position [699, 0]
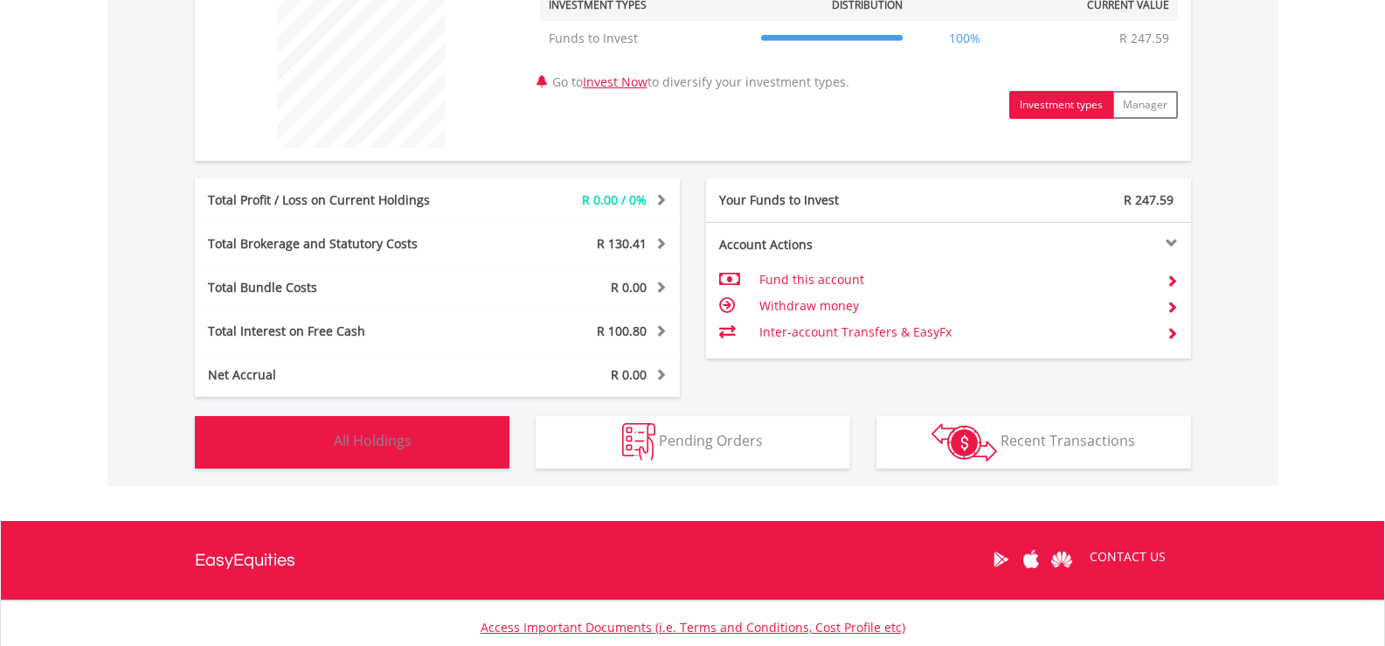
click at [378, 448] on span "All Holdings" at bounding box center [373, 440] width 78 height 19
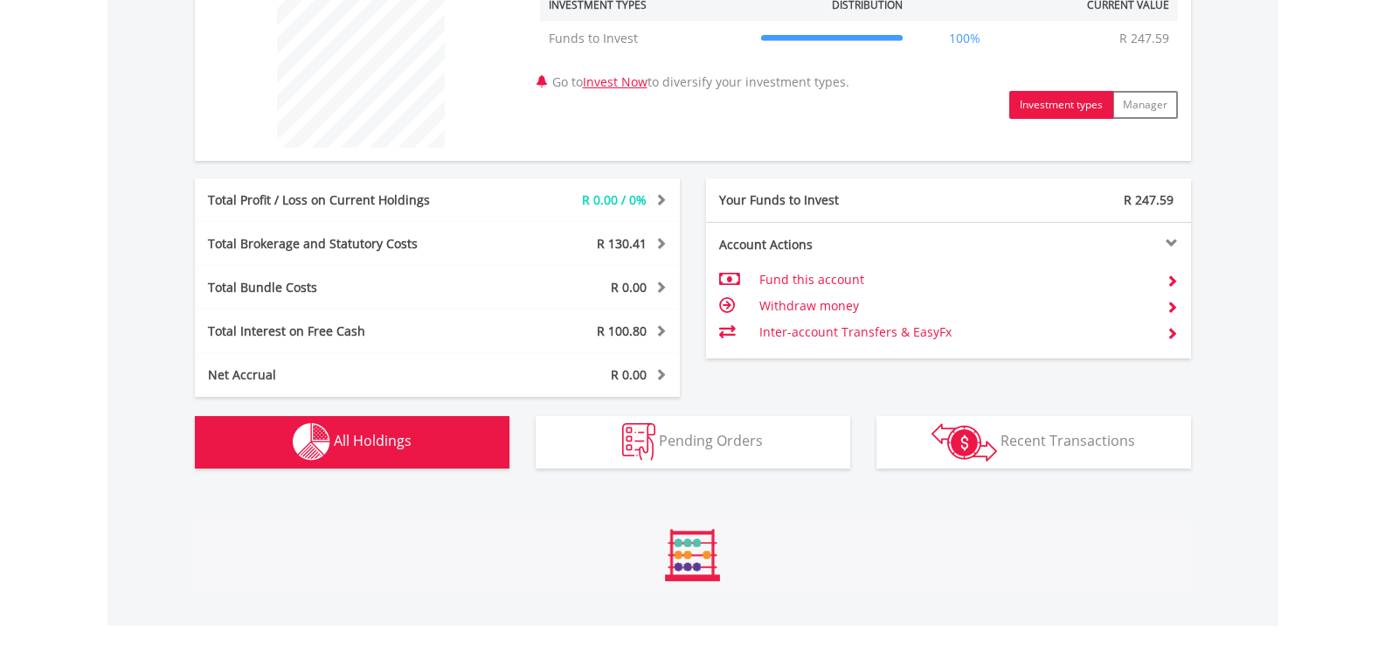
scroll to position [922, 0]
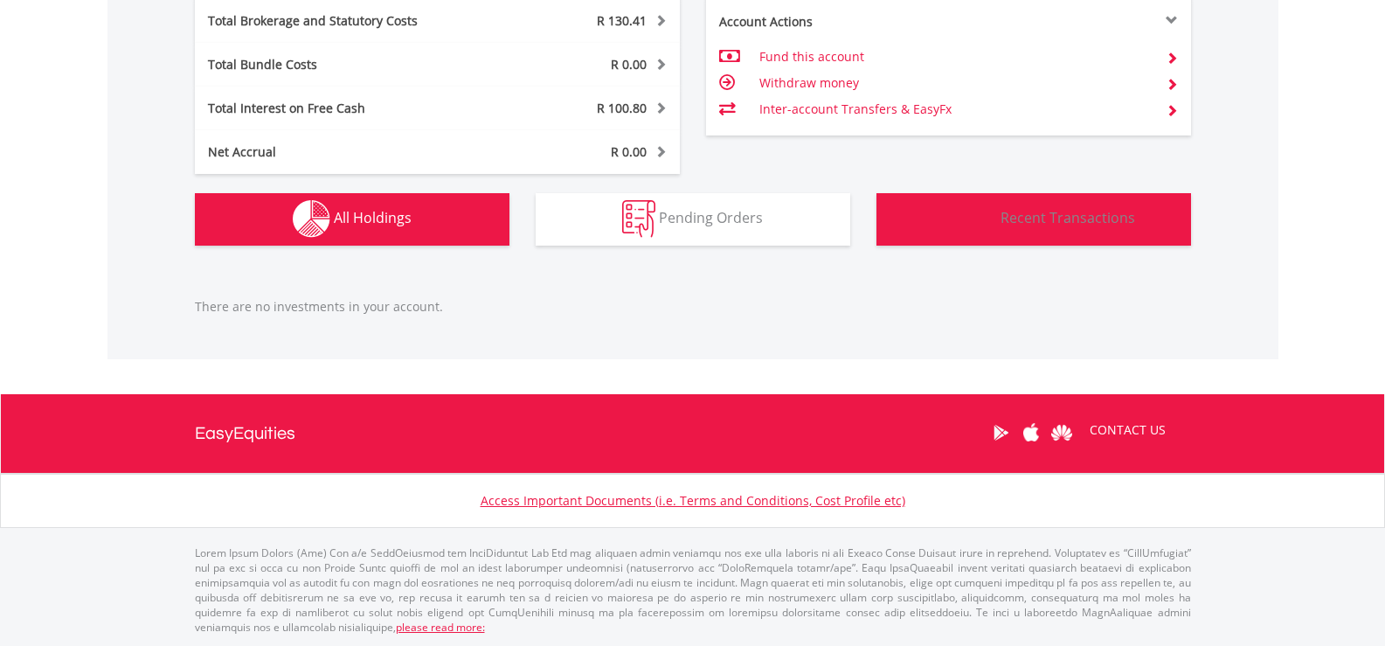
click at [1054, 222] on span "Recent Transactions" at bounding box center [1067, 217] width 135 height 19
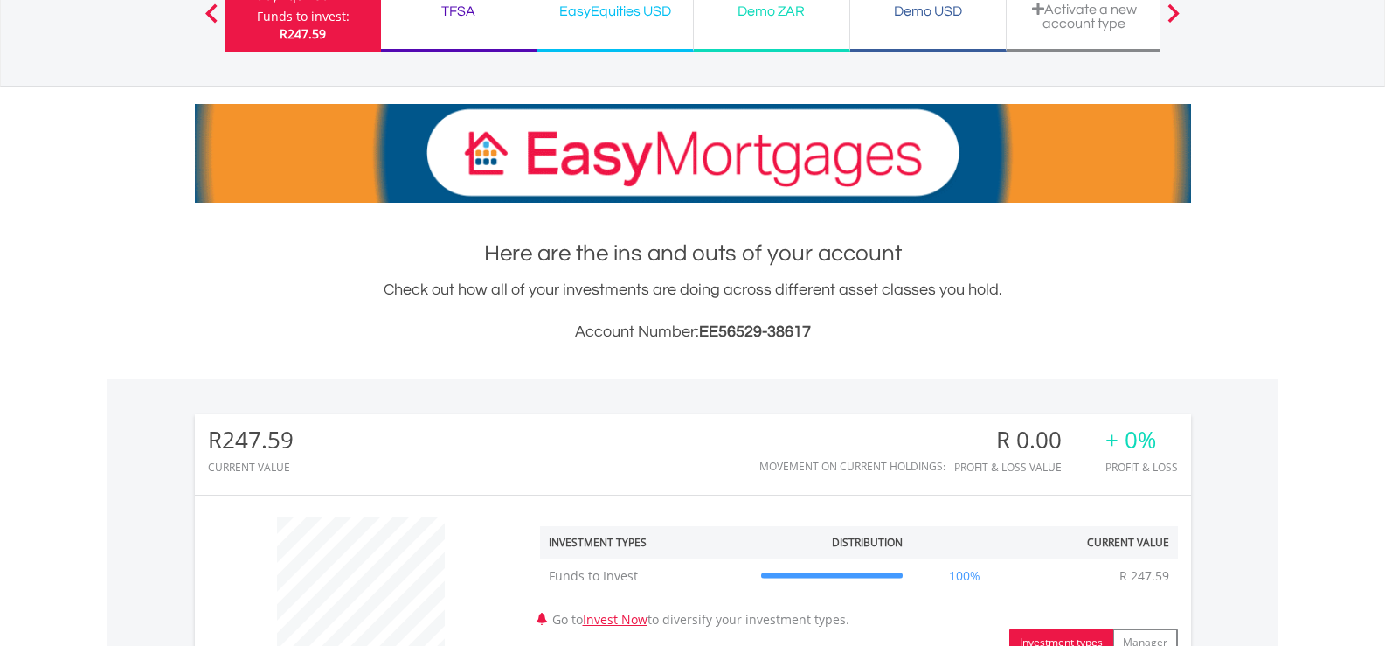
scroll to position [0, 0]
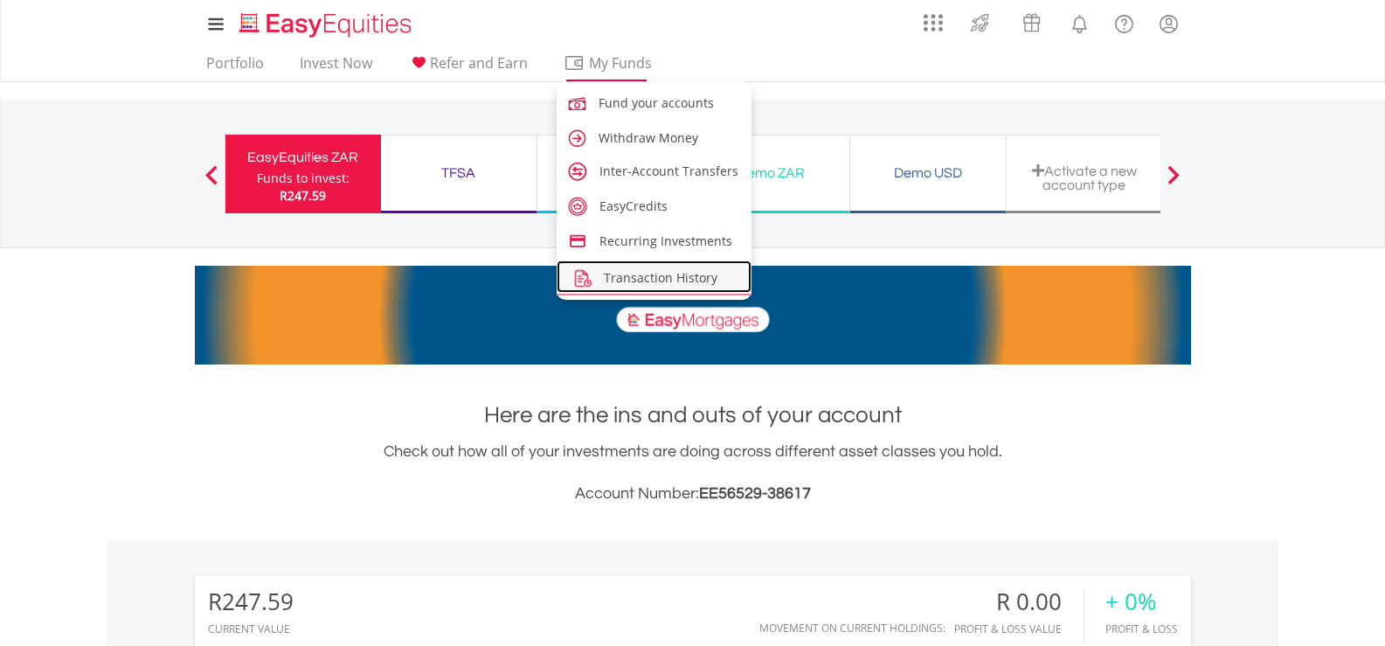
click at [591, 281] on img at bounding box center [582, 278] width 24 height 24
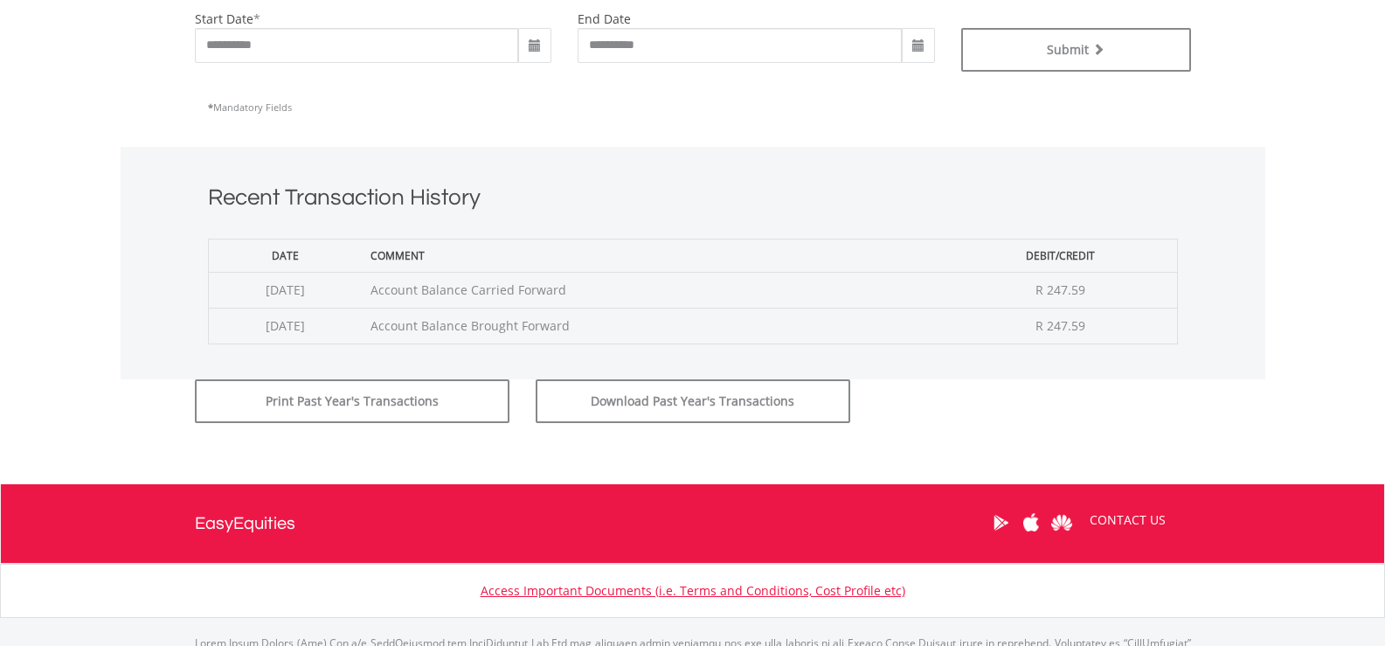
scroll to position [524, 0]
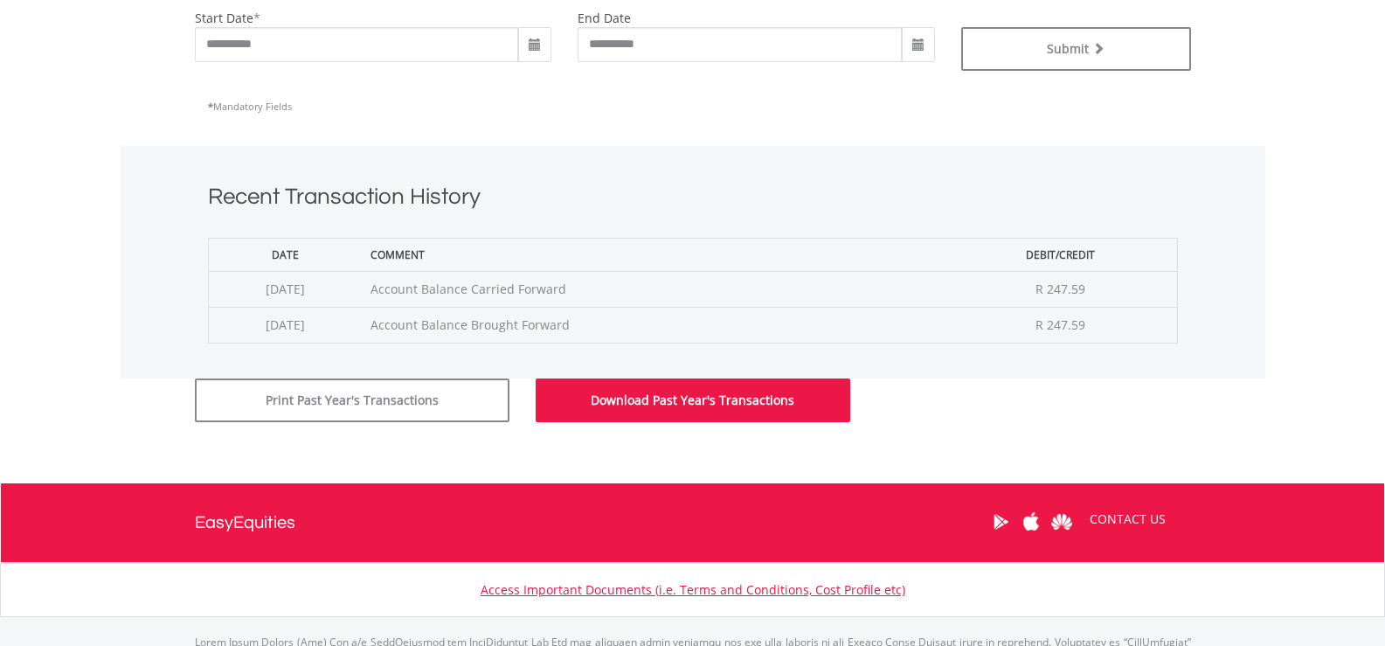
click at [640, 392] on button "Download Past Year's Transactions" at bounding box center [693, 400] width 315 height 44
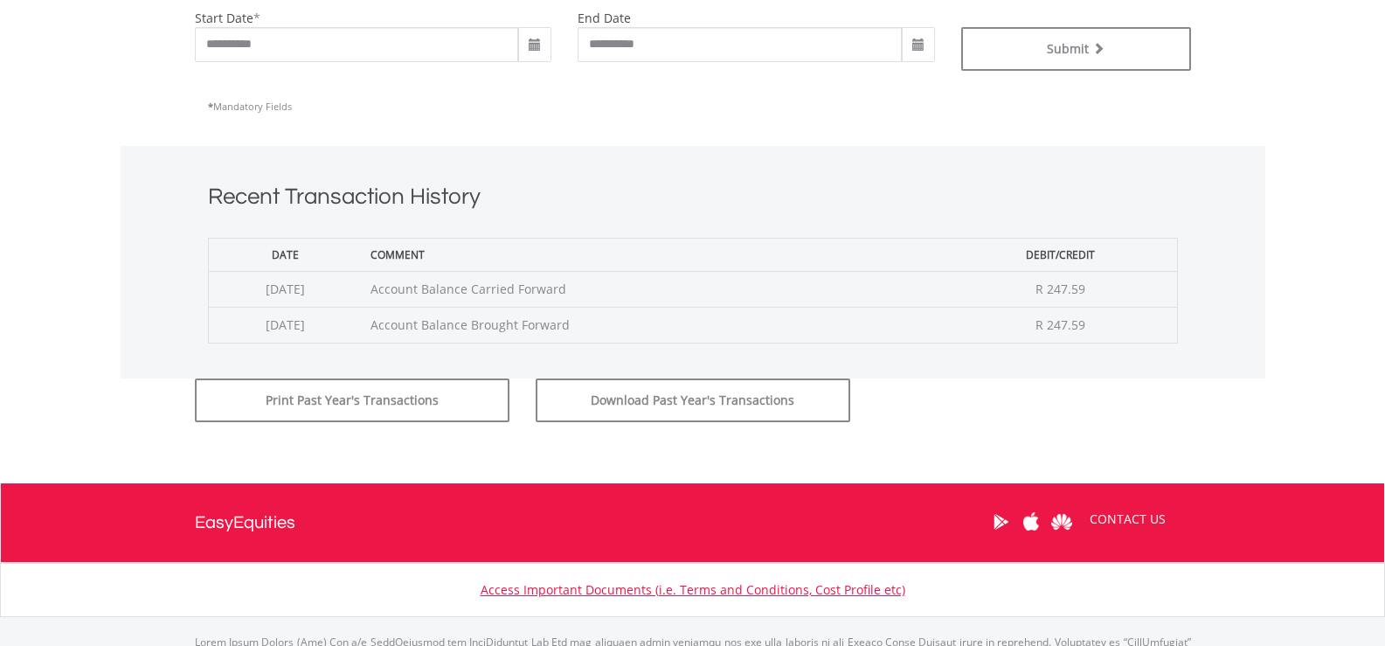
click at [916, 363] on div "Recent Transaction History Date Comment Debit/Credit 2025-08-20 Account Balance…" at bounding box center [693, 262] width 1144 height 232
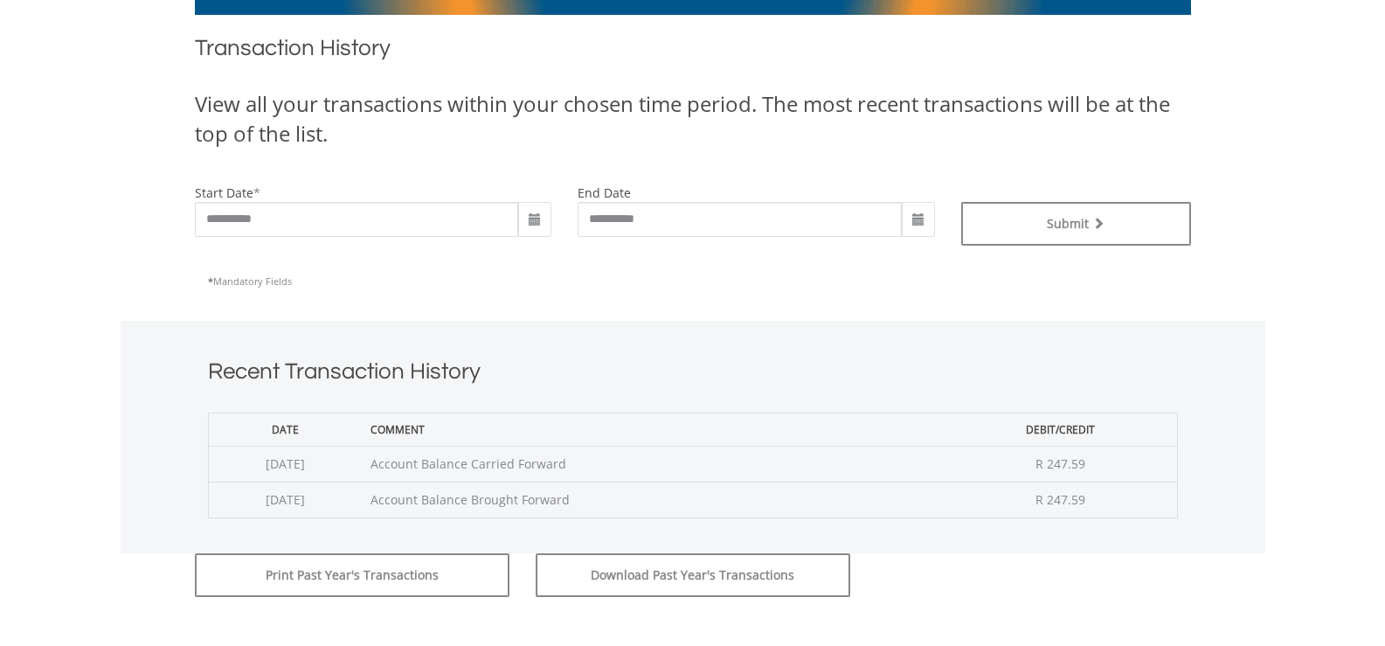
scroll to position [0, 0]
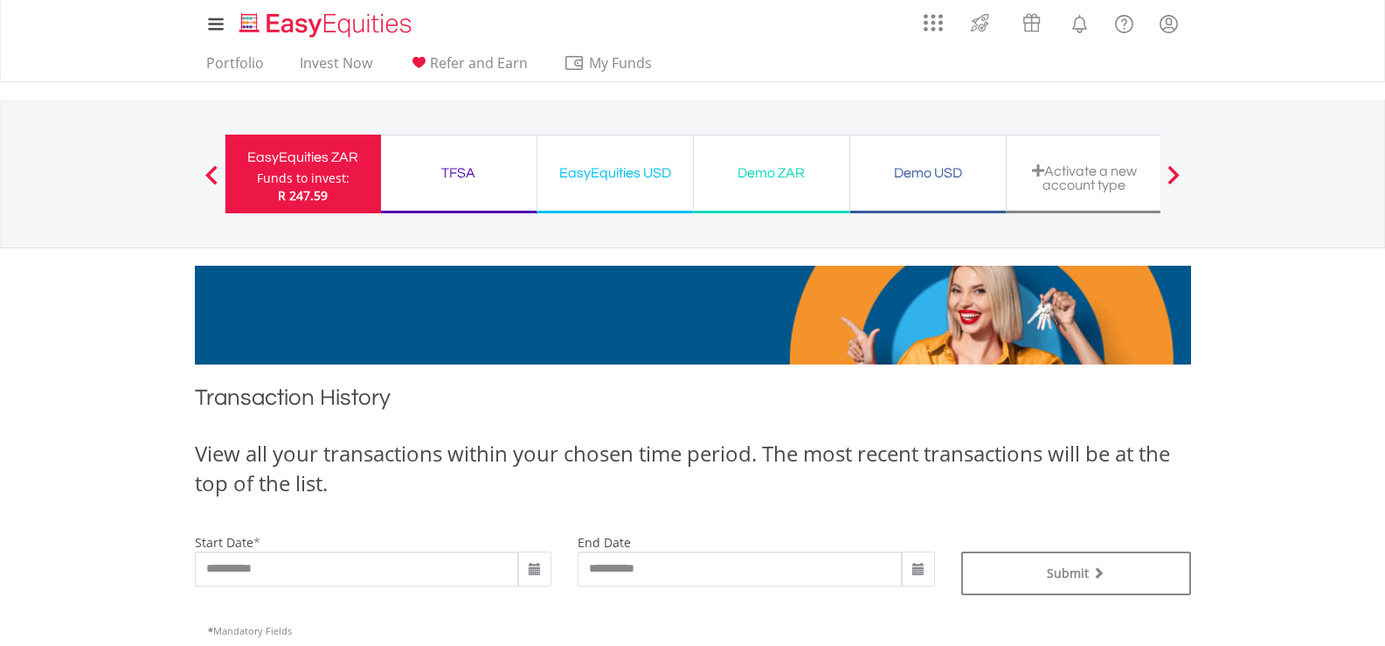
click at [54, 529] on body "My Investments Invest Now New Listings Sell My Recurring Investments Pending Or…" at bounding box center [692, 637] width 1385 height 1274
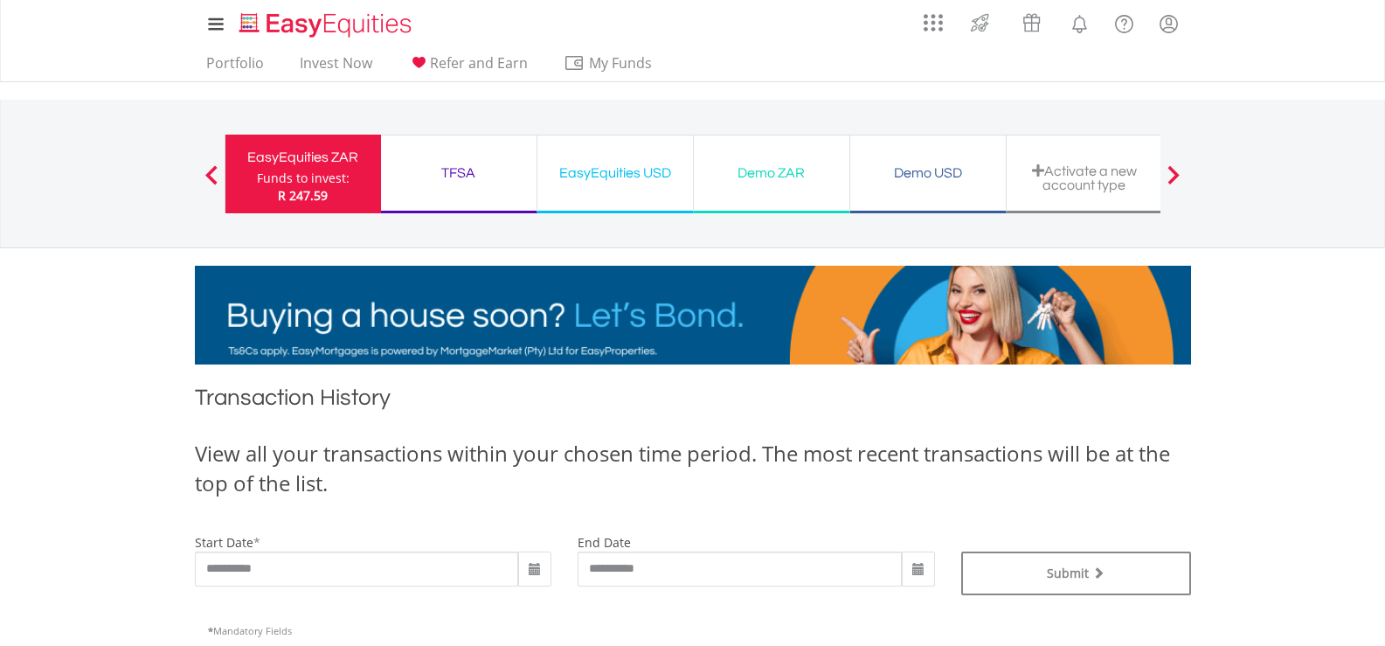
click at [91, 448] on body "My Investments Invest Now New Listings Sell My Recurring Investments Pending Or…" at bounding box center [692, 637] width 1385 height 1274
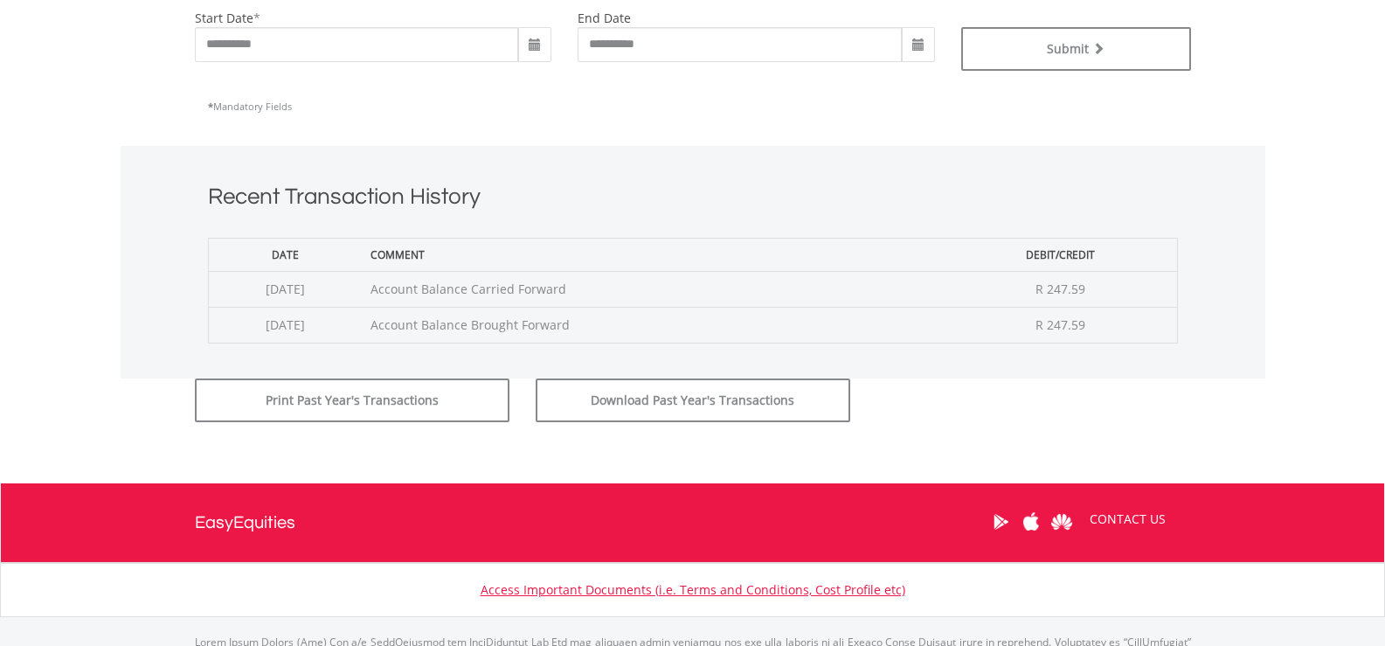
scroll to position [87, 0]
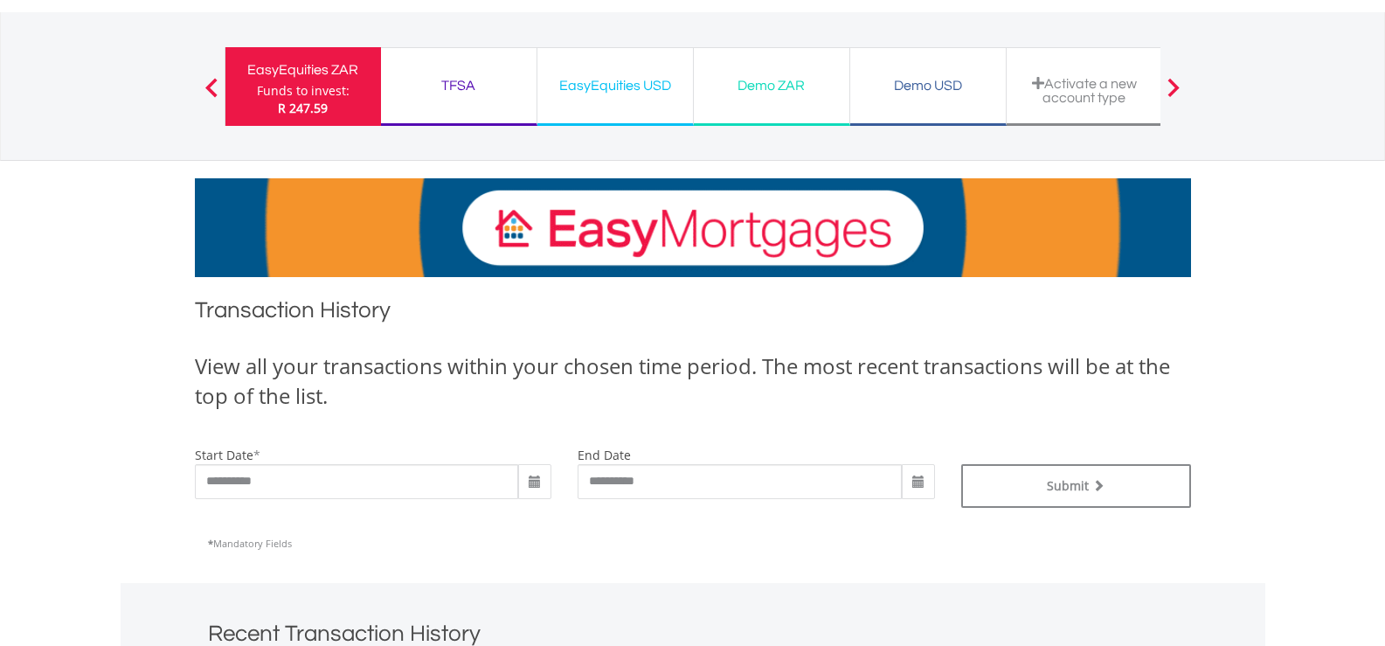
click at [467, 84] on div "TFSA" at bounding box center [458, 85] width 135 height 24
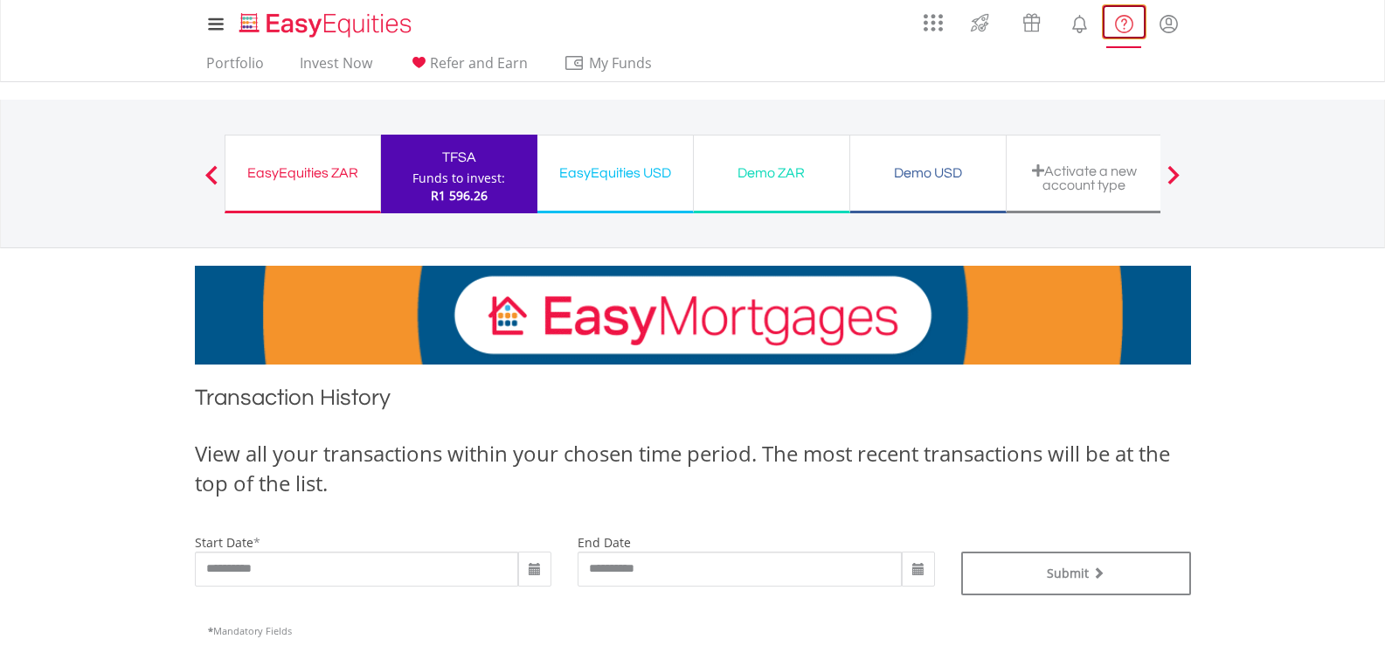
click at [1122, 19] on lord-icon "FAQ's and Support" at bounding box center [1124, 24] width 22 height 22
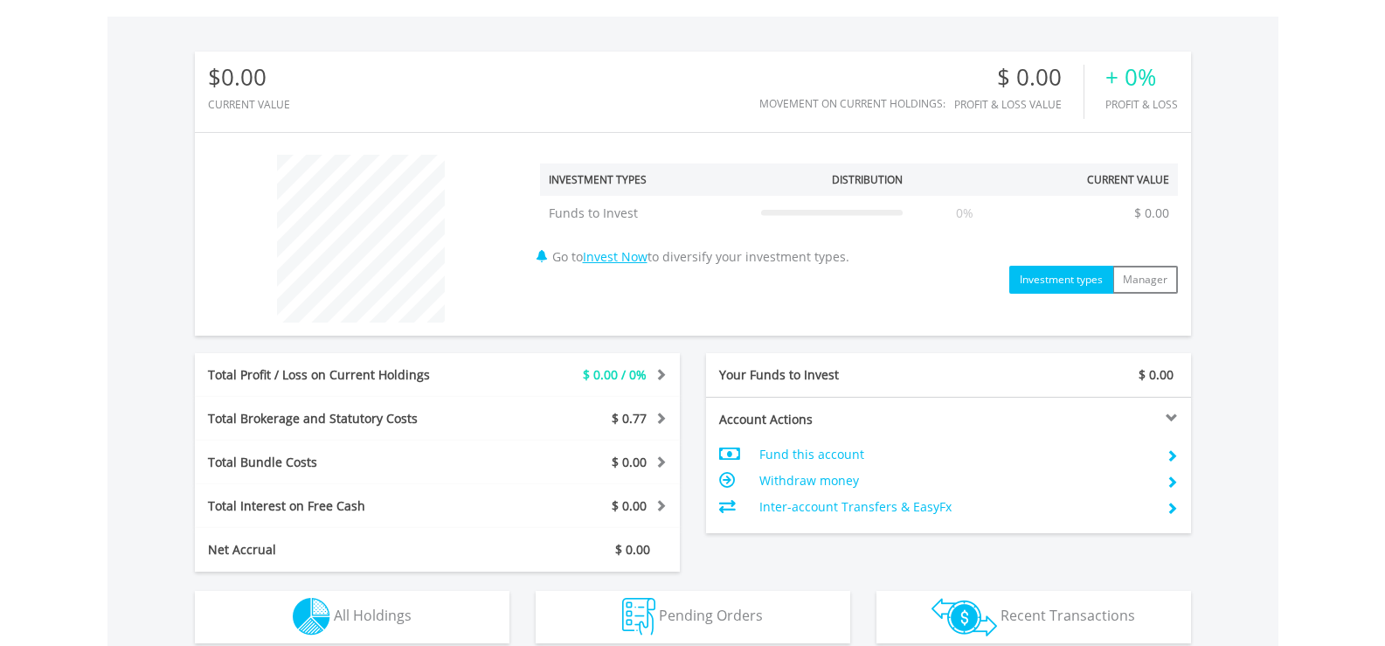
scroll to position [168, 332]
click at [394, 421] on div "Total Brokerage and Statutory Costs" at bounding box center [336, 418] width 283 height 17
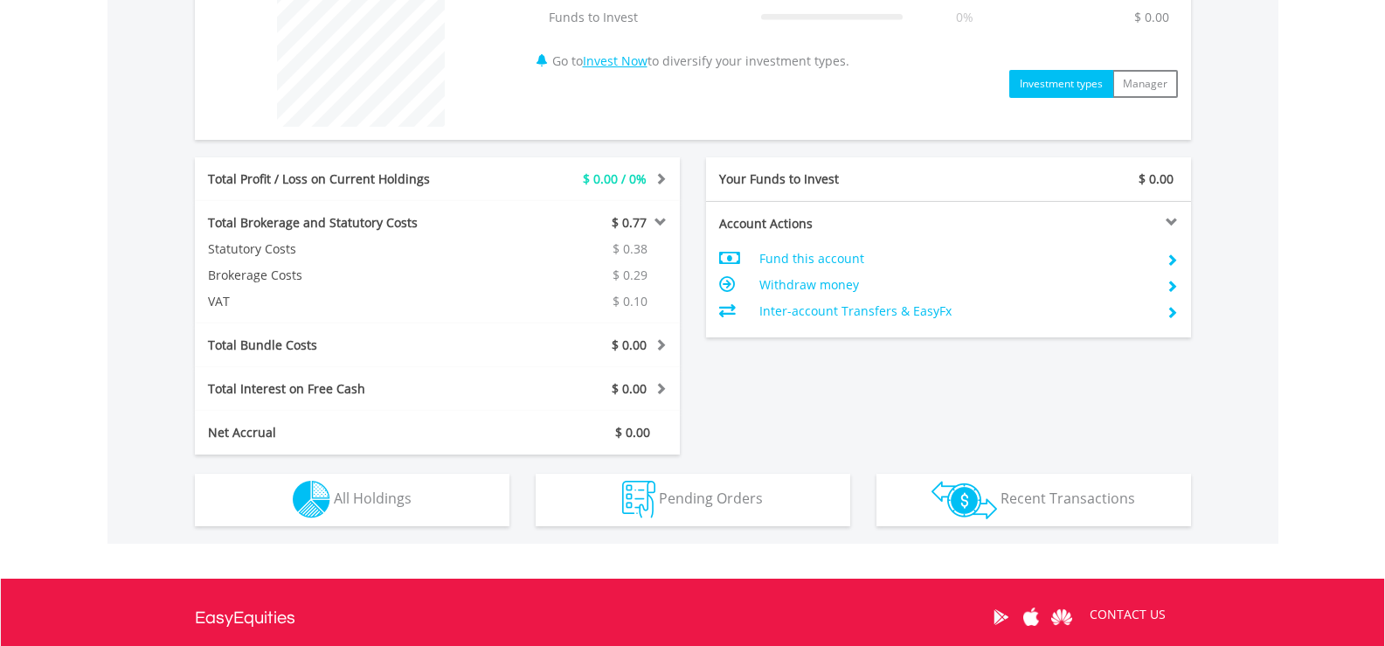
scroll to position [786, 0]
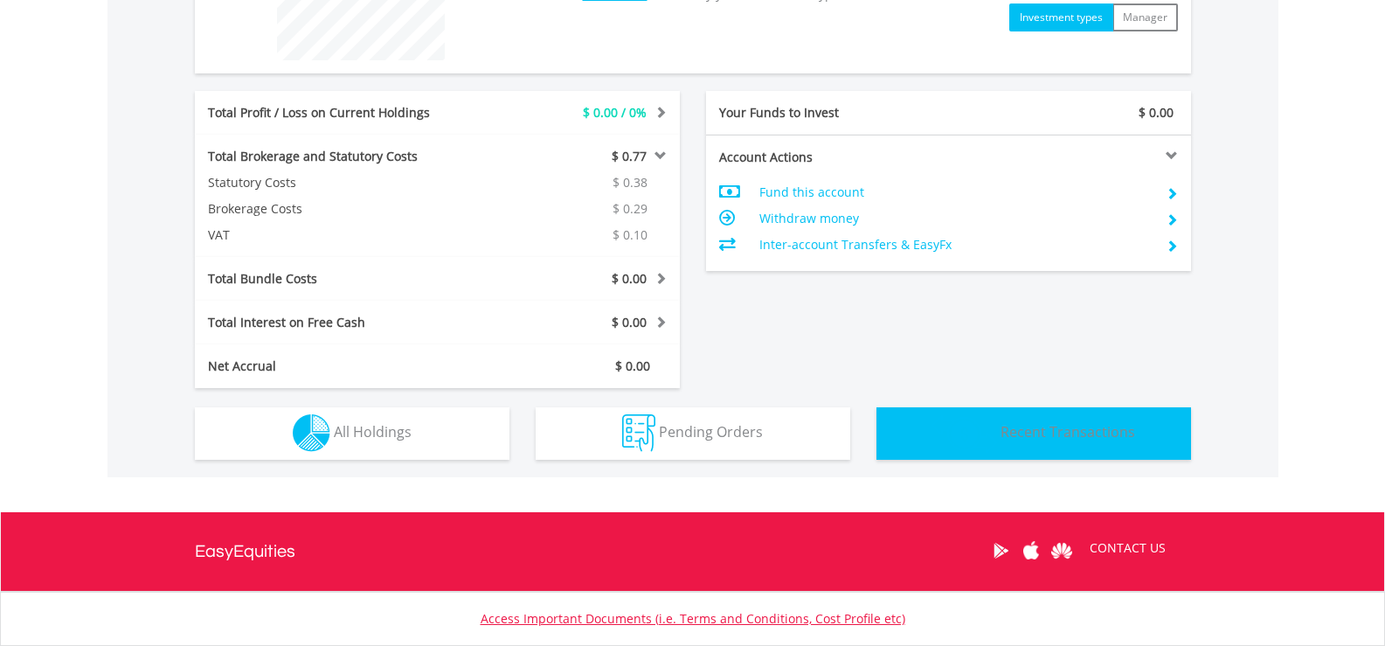
click at [1037, 430] on span "Recent Transactions" at bounding box center [1067, 431] width 135 height 19
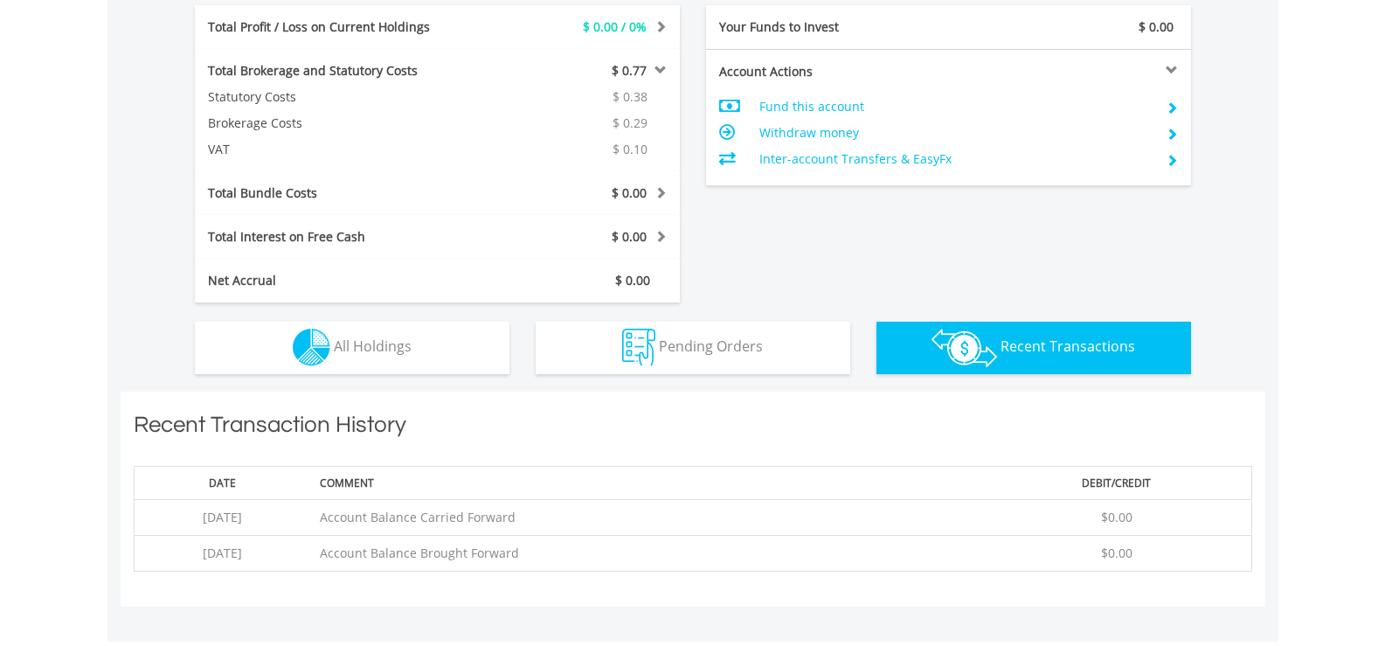
scroll to position [980, 0]
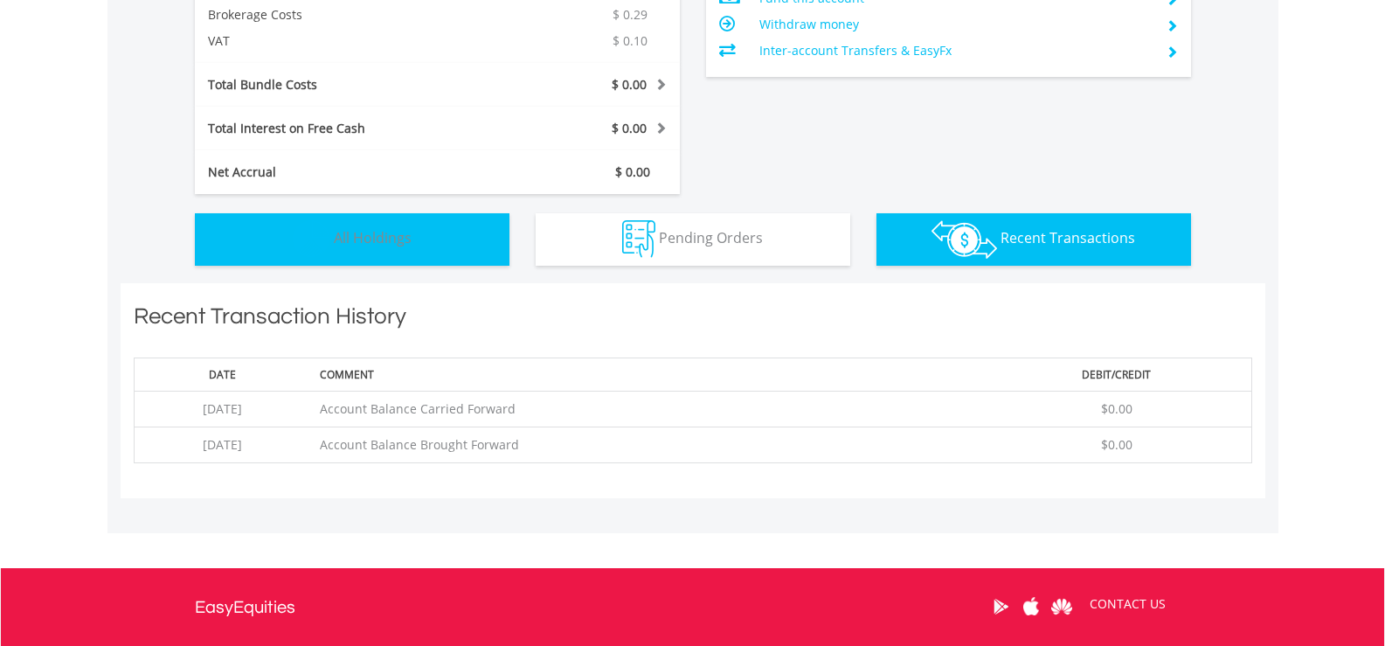
click at [382, 240] on span "All Holdings" at bounding box center [373, 237] width 78 height 19
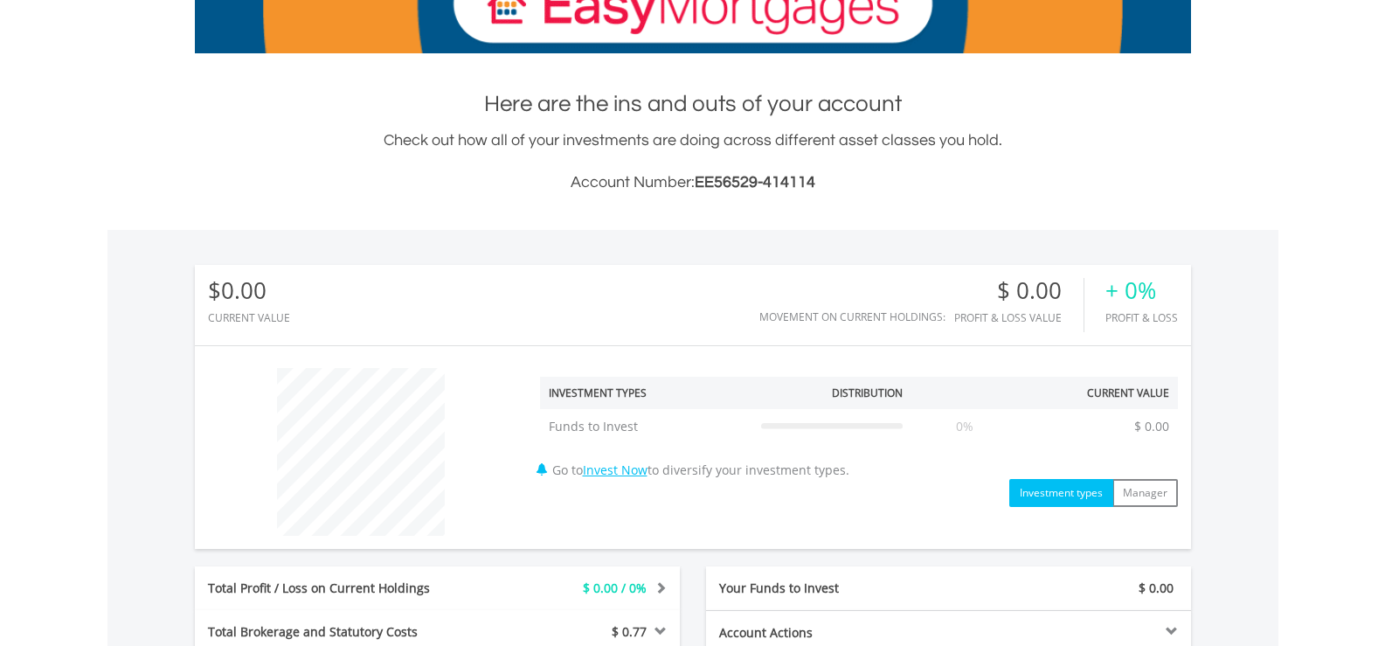
scroll to position [0, 0]
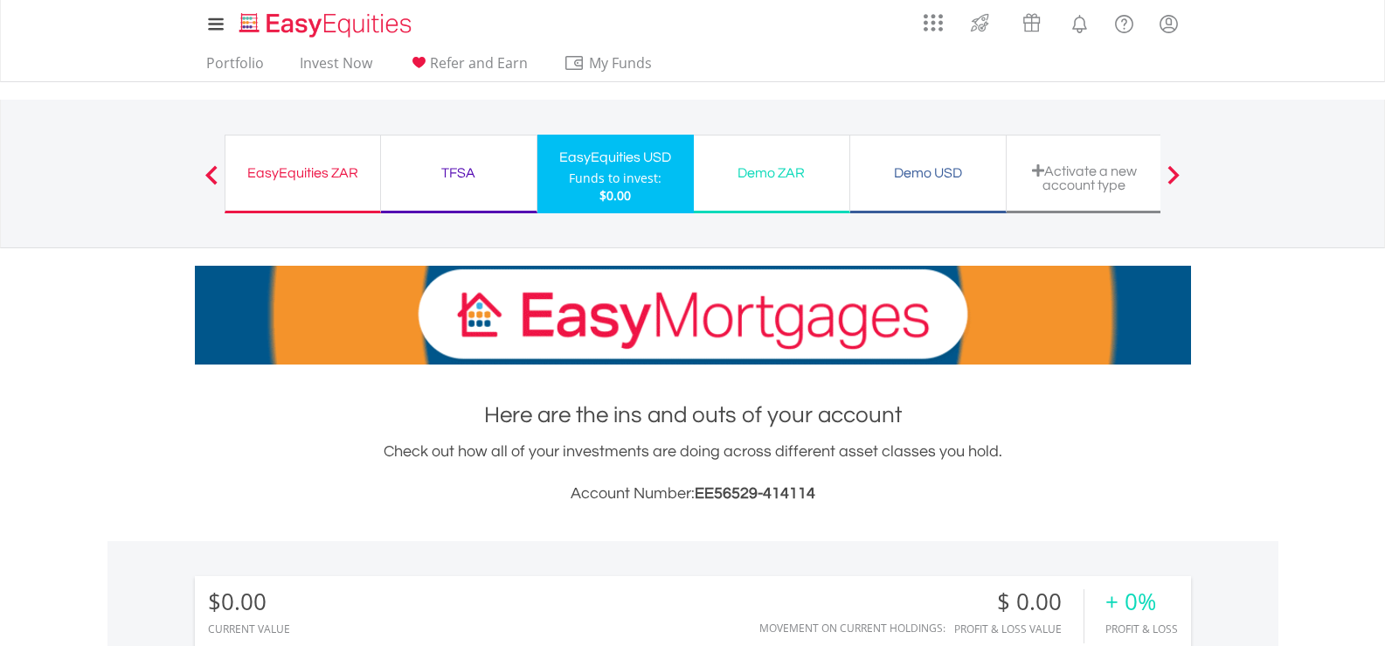
click at [286, 165] on div "EasyEquities ZAR" at bounding box center [303, 173] width 134 height 24
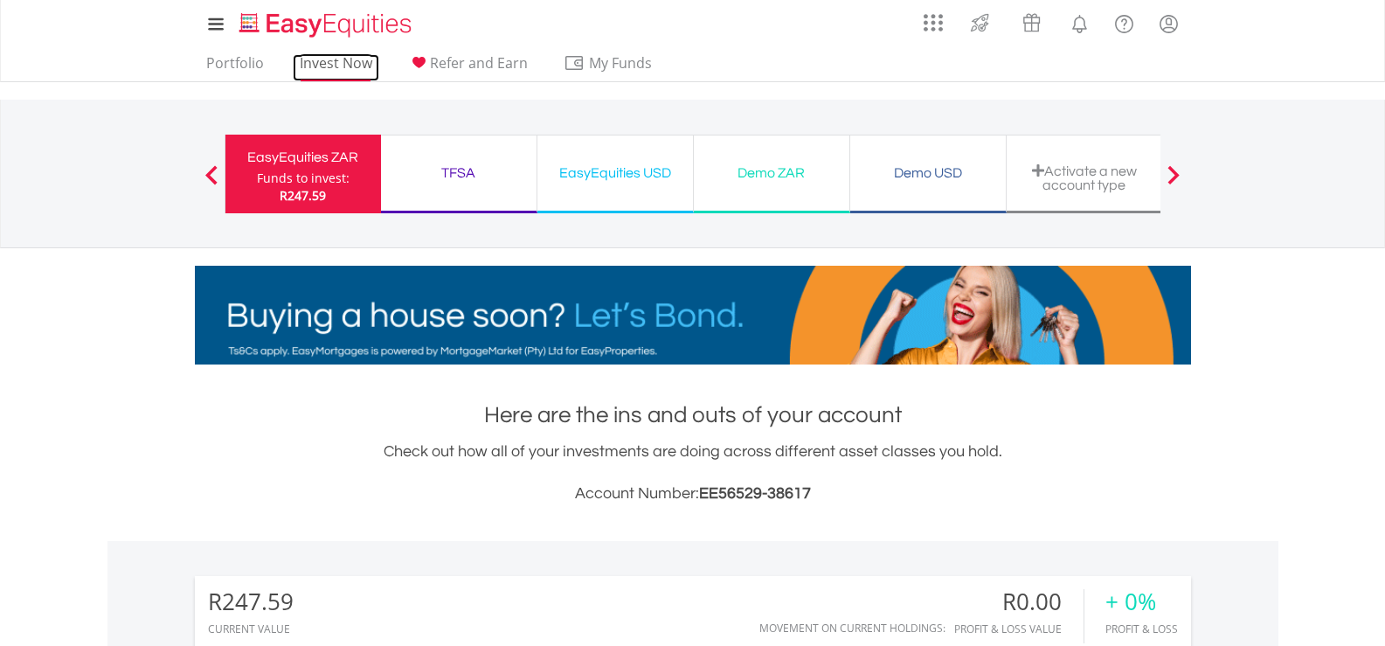
click at [346, 59] on link "Invest Now" at bounding box center [336, 67] width 86 height 27
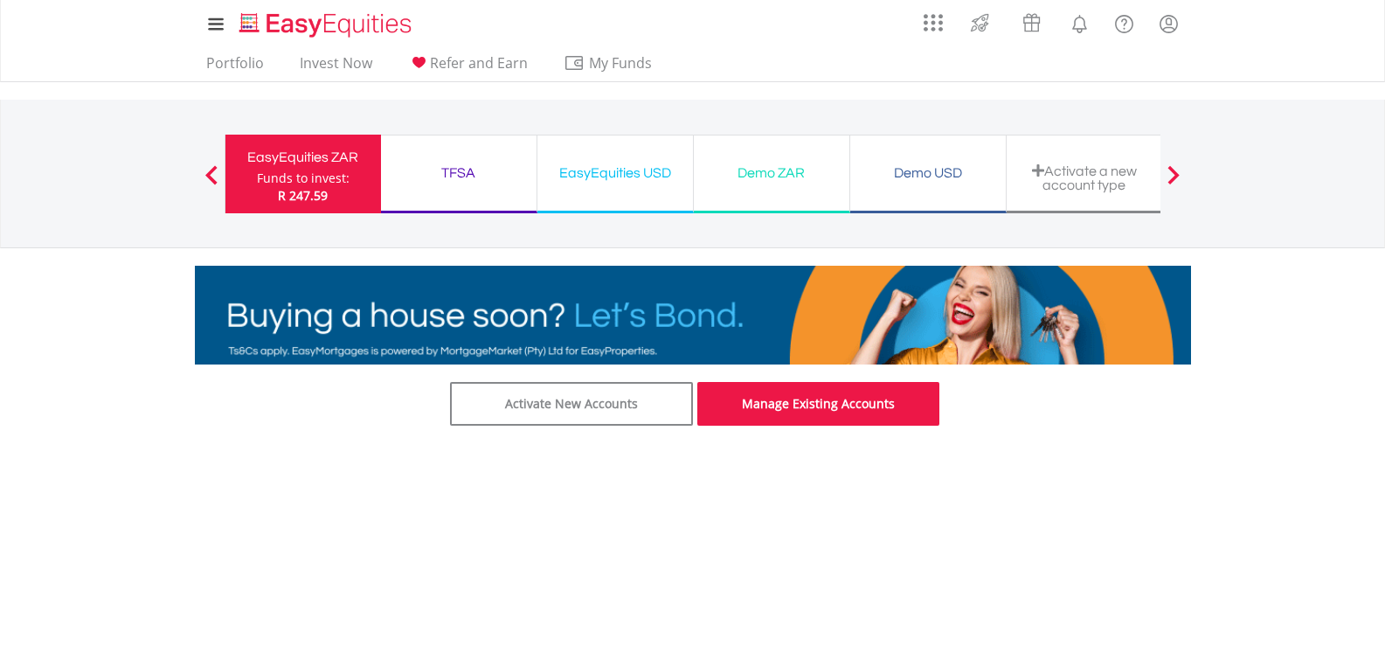
click at [879, 391] on link "Manage Existing Accounts" at bounding box center [818, 404] width 243 height 44
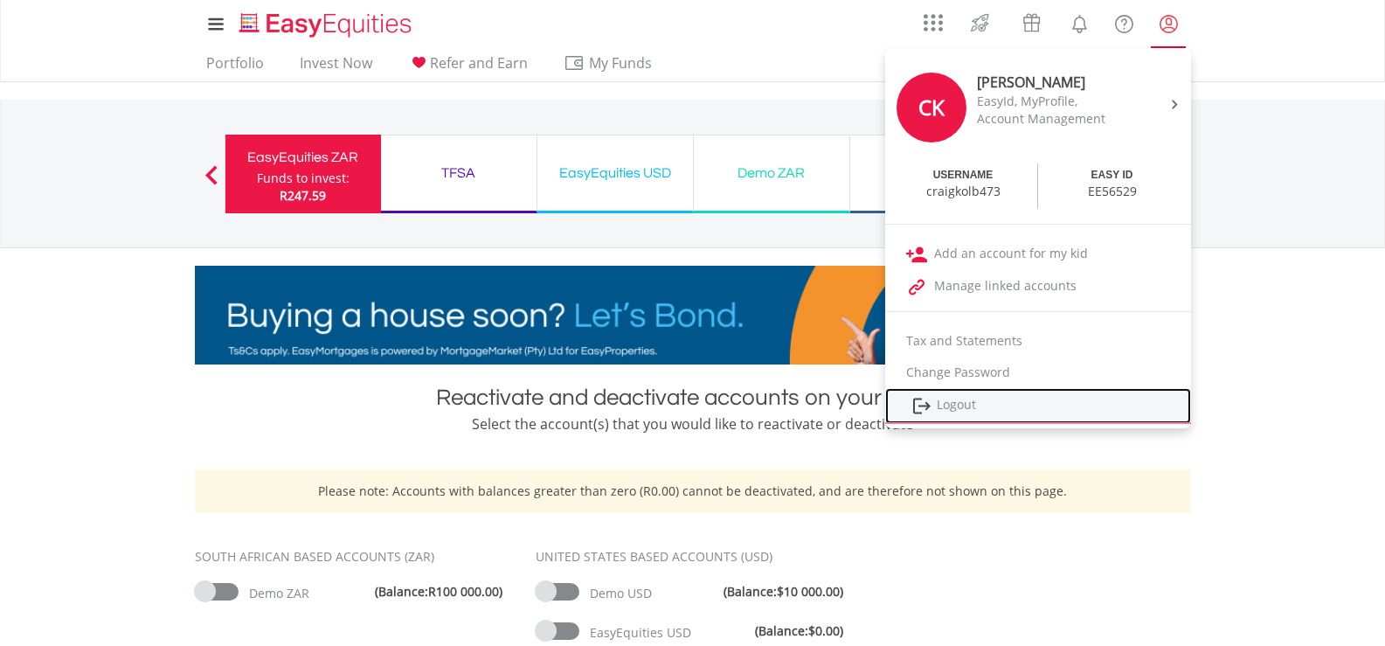
click at [974, 406] on link "Logout" at bounding box center [1038, 406] width 306 height 36
